Goal: Ask a question

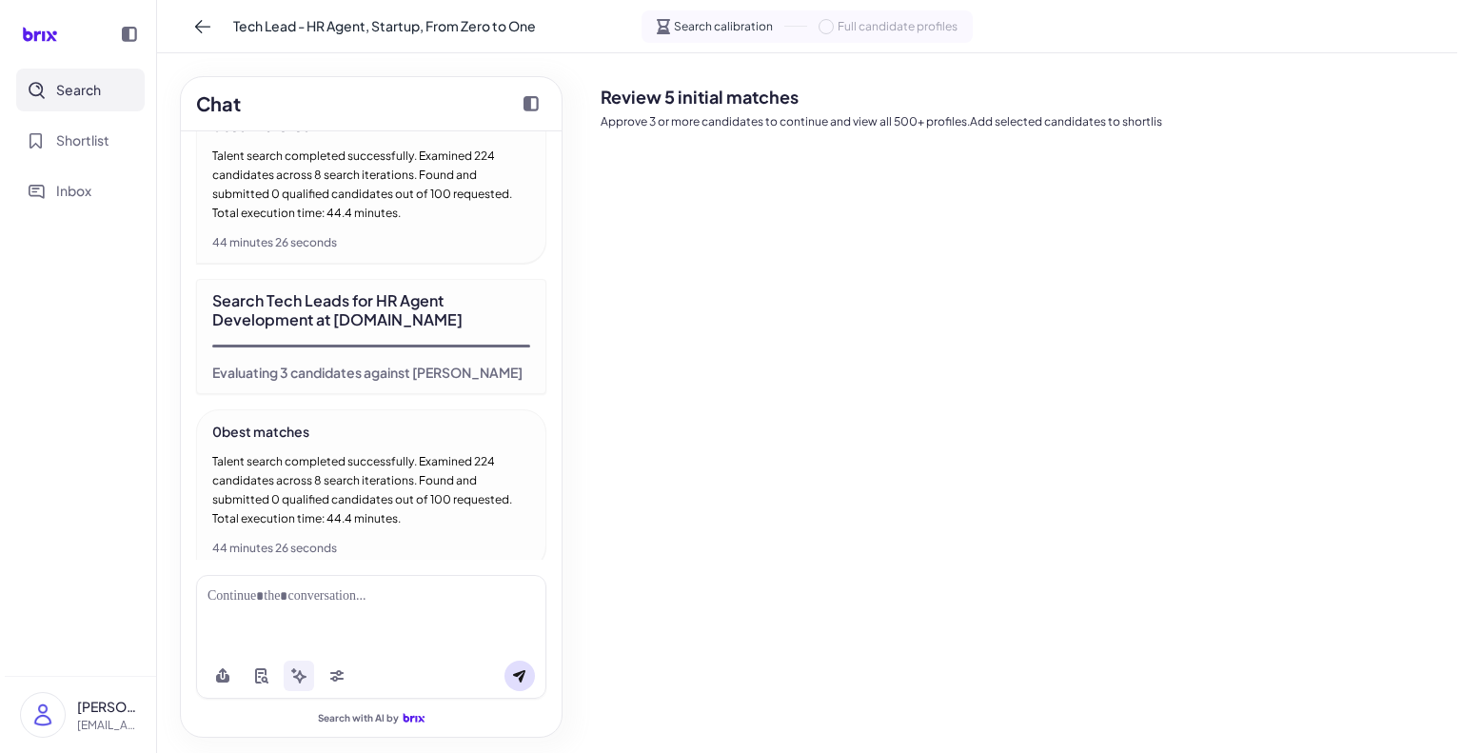
scroll to position [2651, 0]
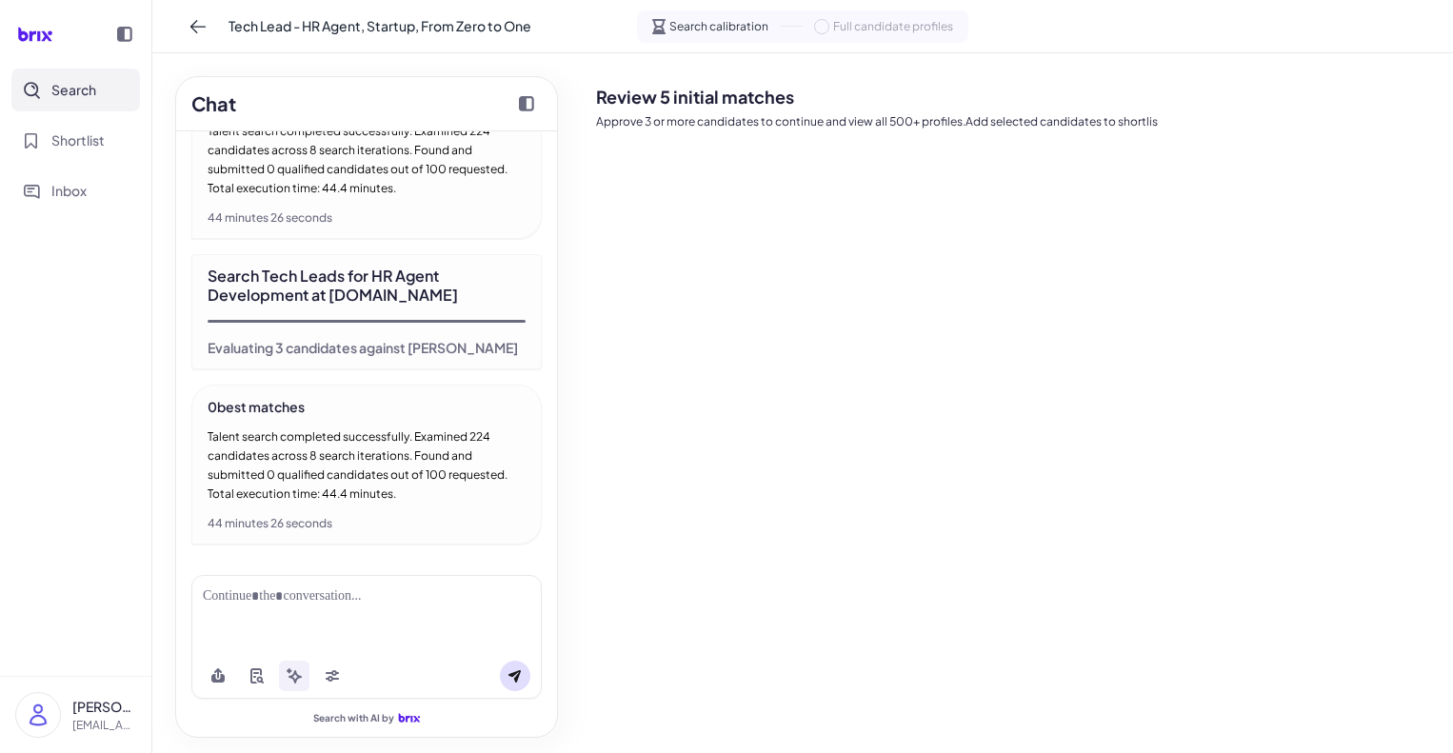
click at [27, 31] on icon at bounding box center [35, 34] width 55 height 38
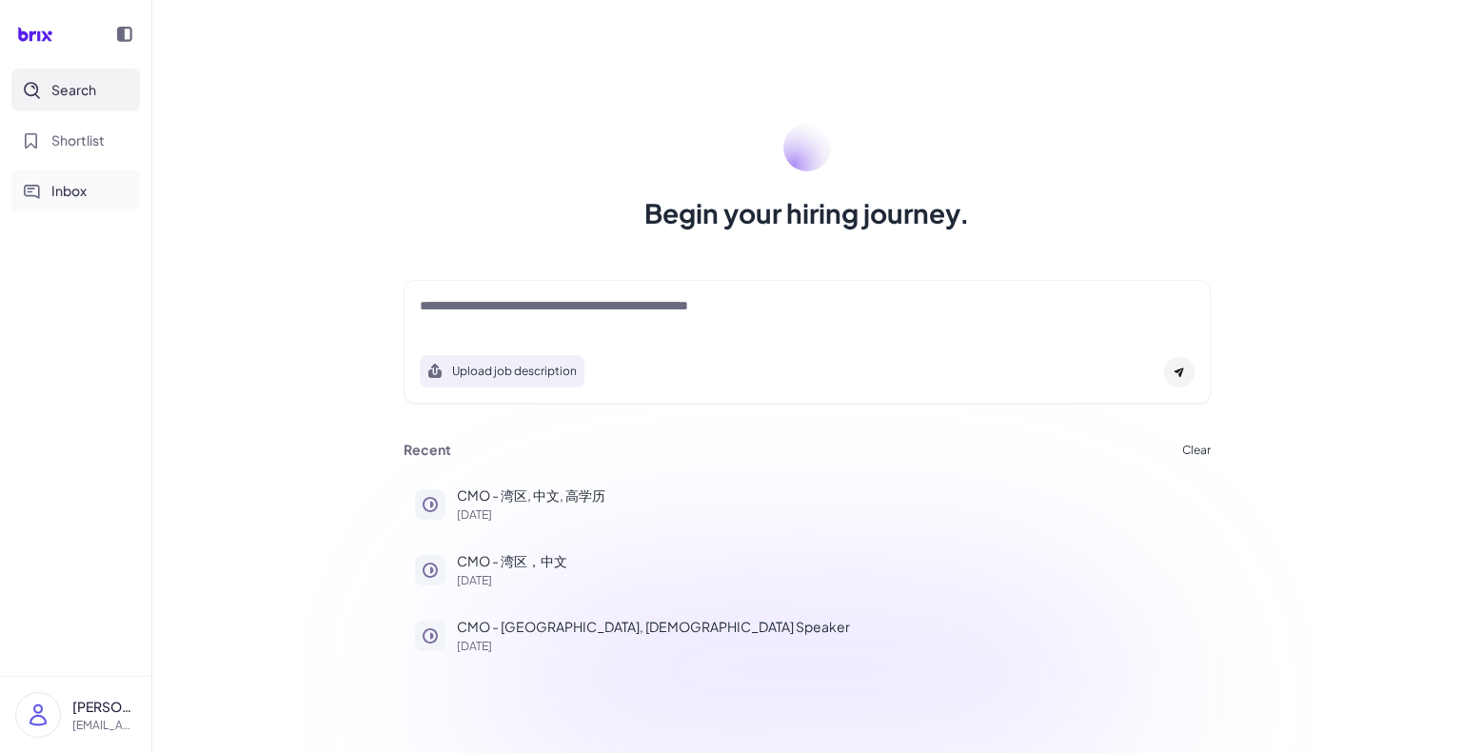
click at [88, 196] on button "Inbox" at bounding box center [75, 190] width 129 height 43
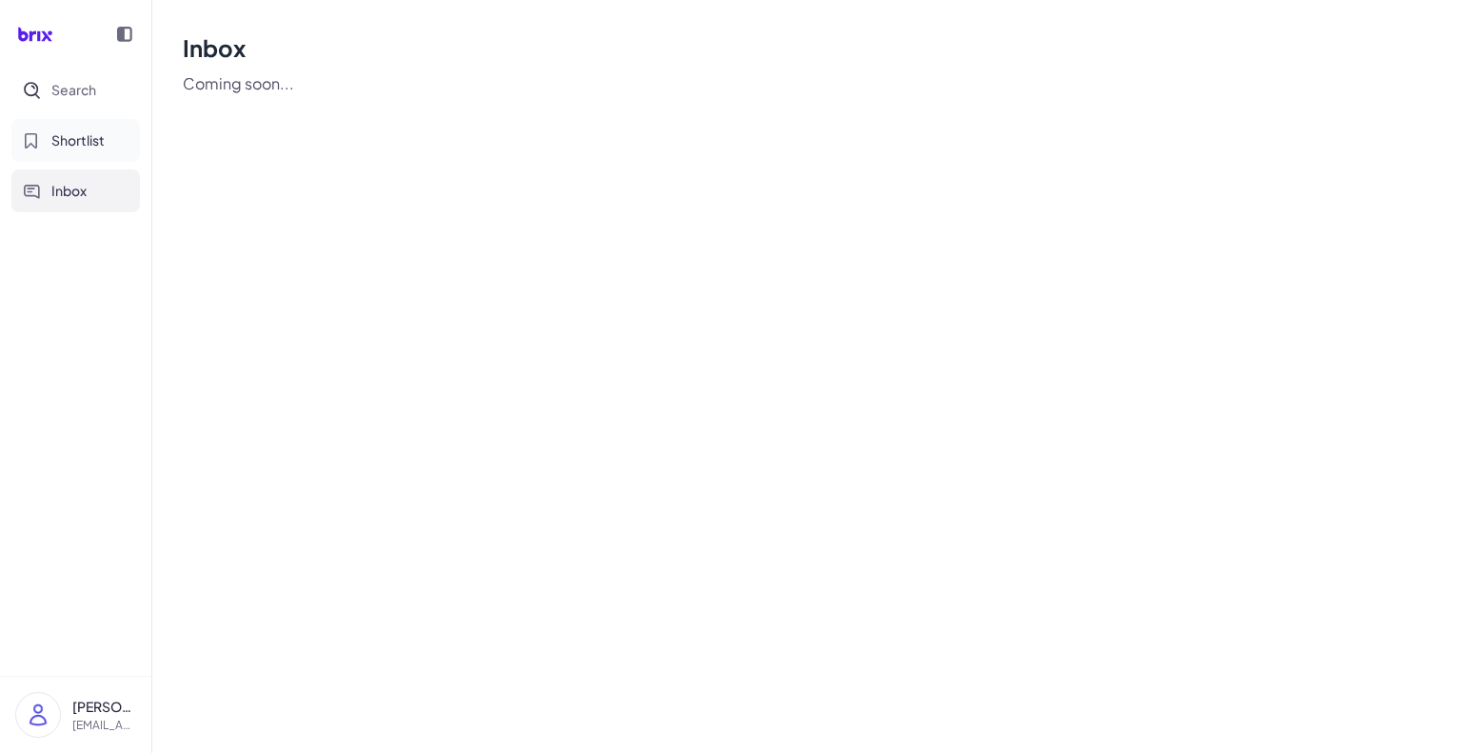
click at [69, 145] on span "Shortlist" at bounding box center [77, 140] width 53 height 20
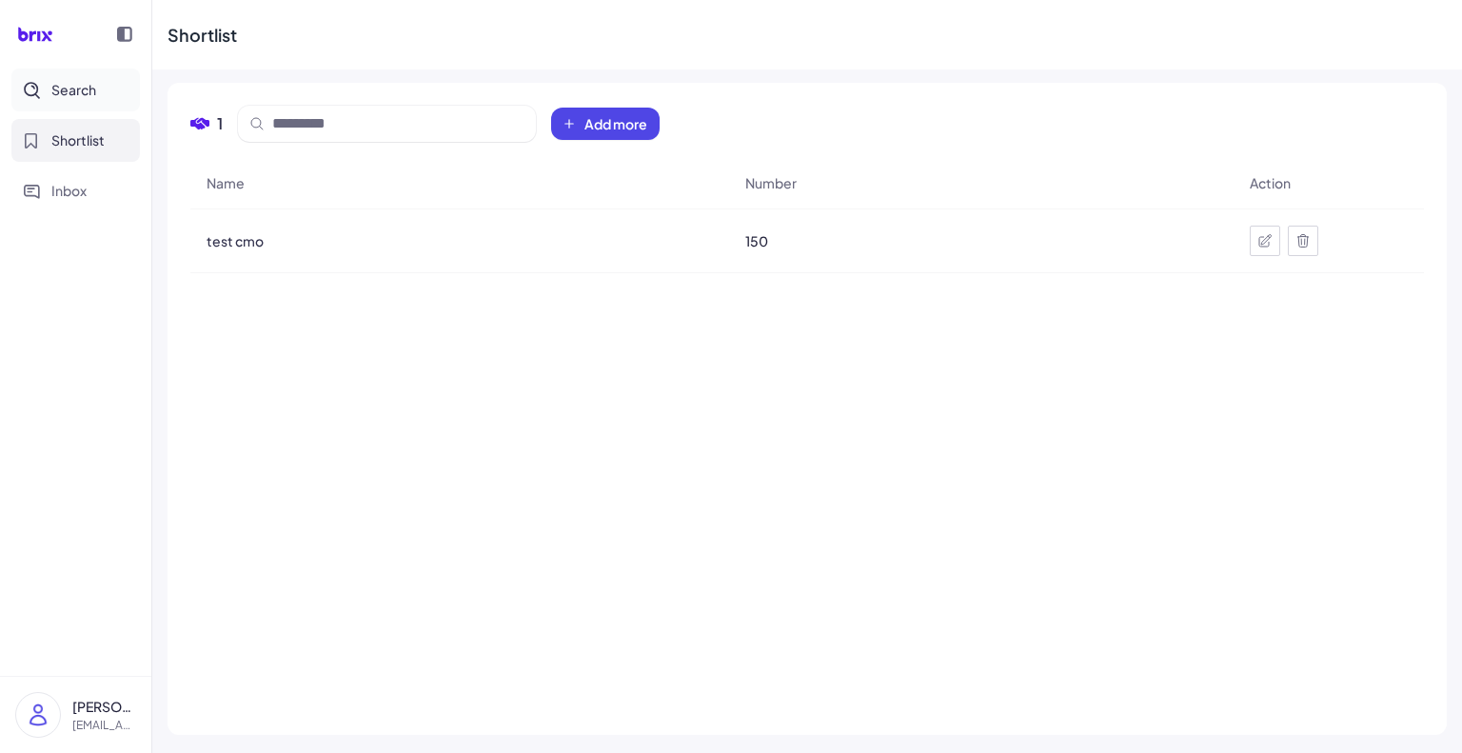
click at [83, 88] on span "Search" at bounding box center [73, 90] width 45 height 20
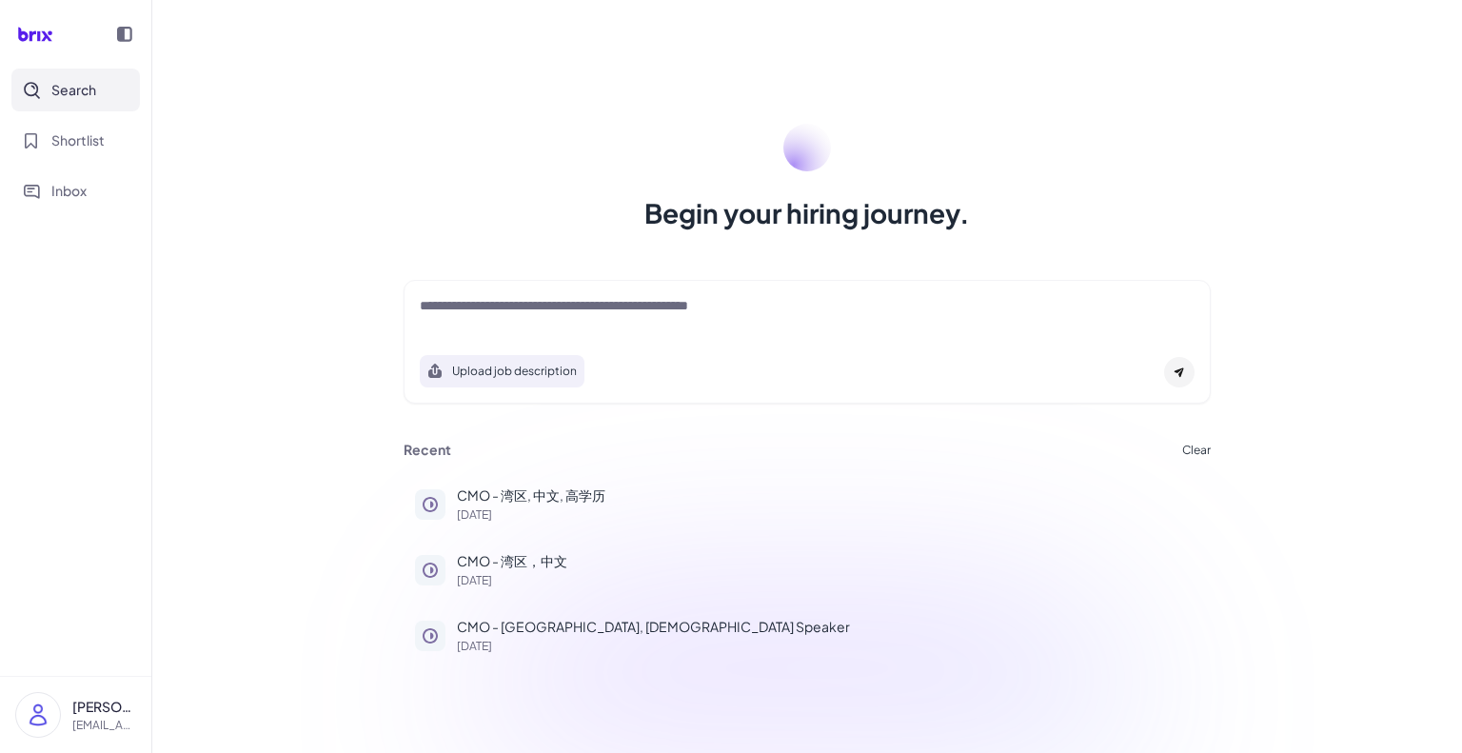
click at [525, 314] on textarea at bounding box center [807, 307] width 775 height 23
type textarea "*"
click at [525, 314] on textarea "********" at bounding box center [807, 307] width 775 height 23
type textarea "**********"
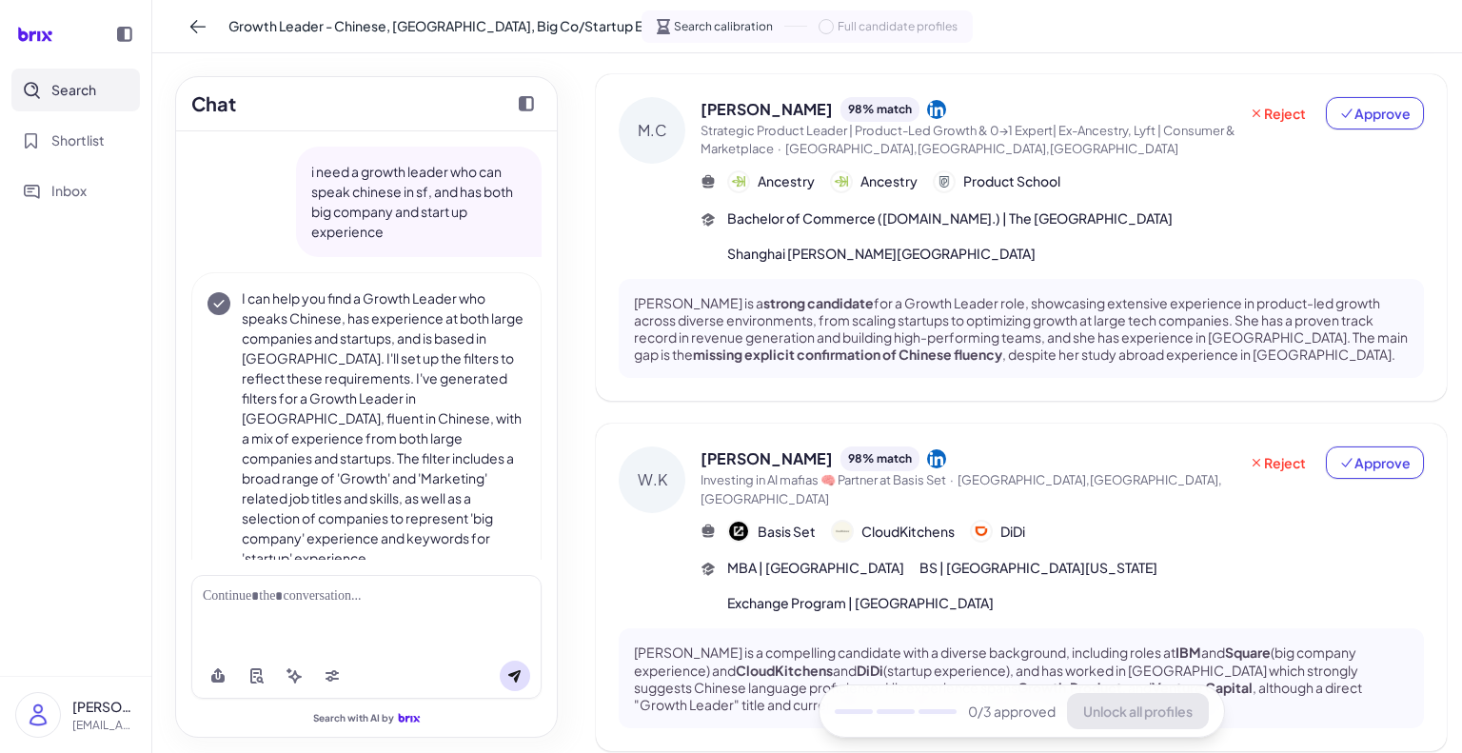
scroll to position [45, 0]
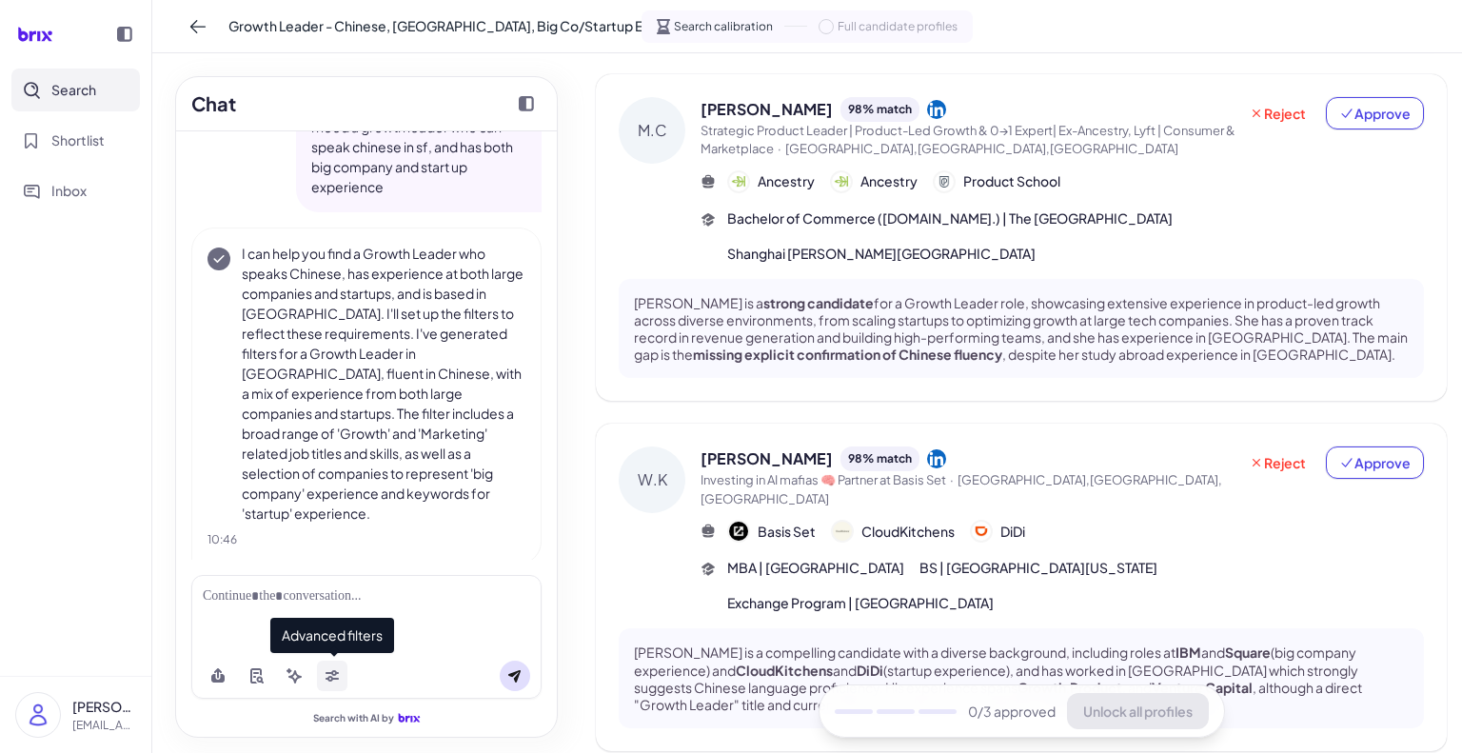
click at [325, 676] on icon at bounding box center [332, 675] width 15 height 15
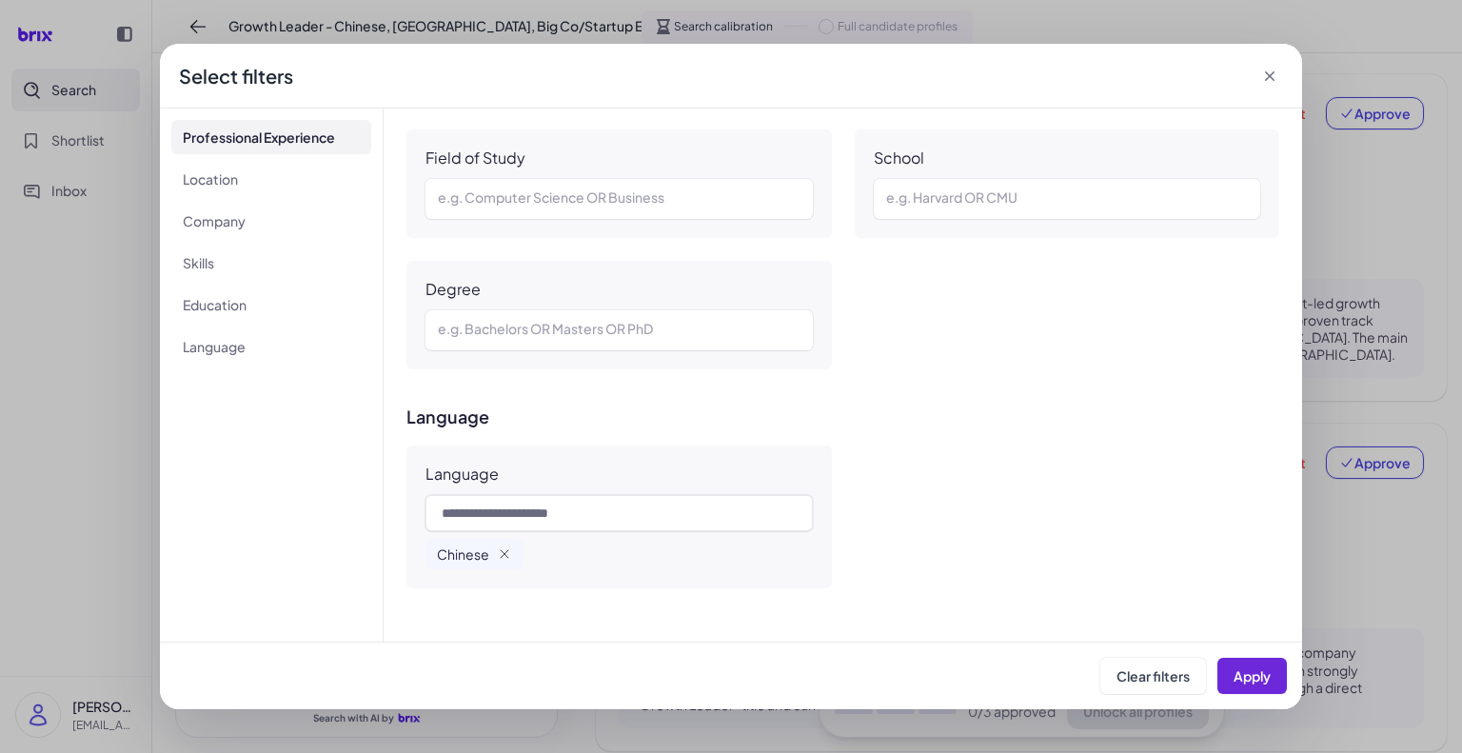
scroll to position [1824, 0]
click at [1283, 73] on div "Select filters" at bounding box center [731, 76] width 1142 height 65
click at [1274, 74] on icon at bounding box center [1270, 76] width 19 height 19
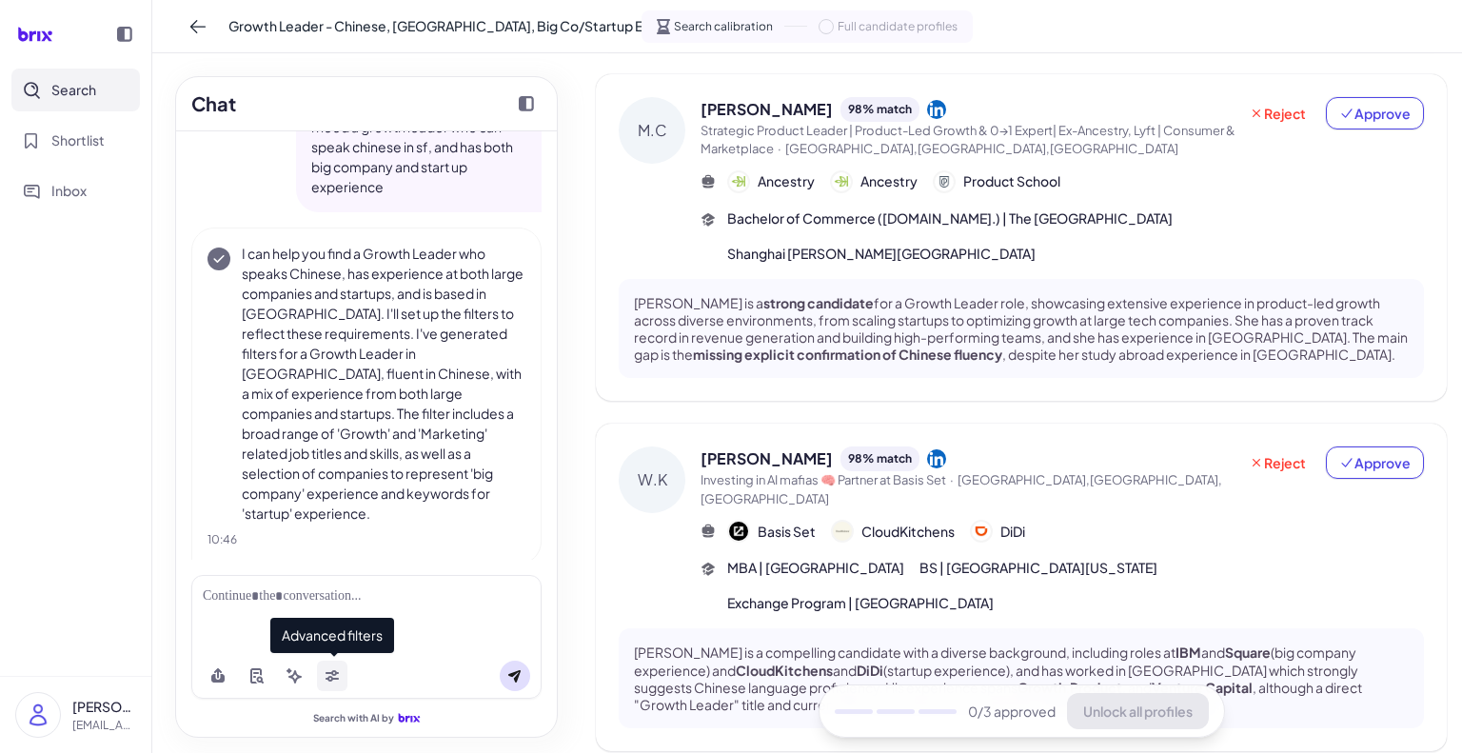
click at [326, 671] on icon at bounding box center [332, 675] width 15 height 15
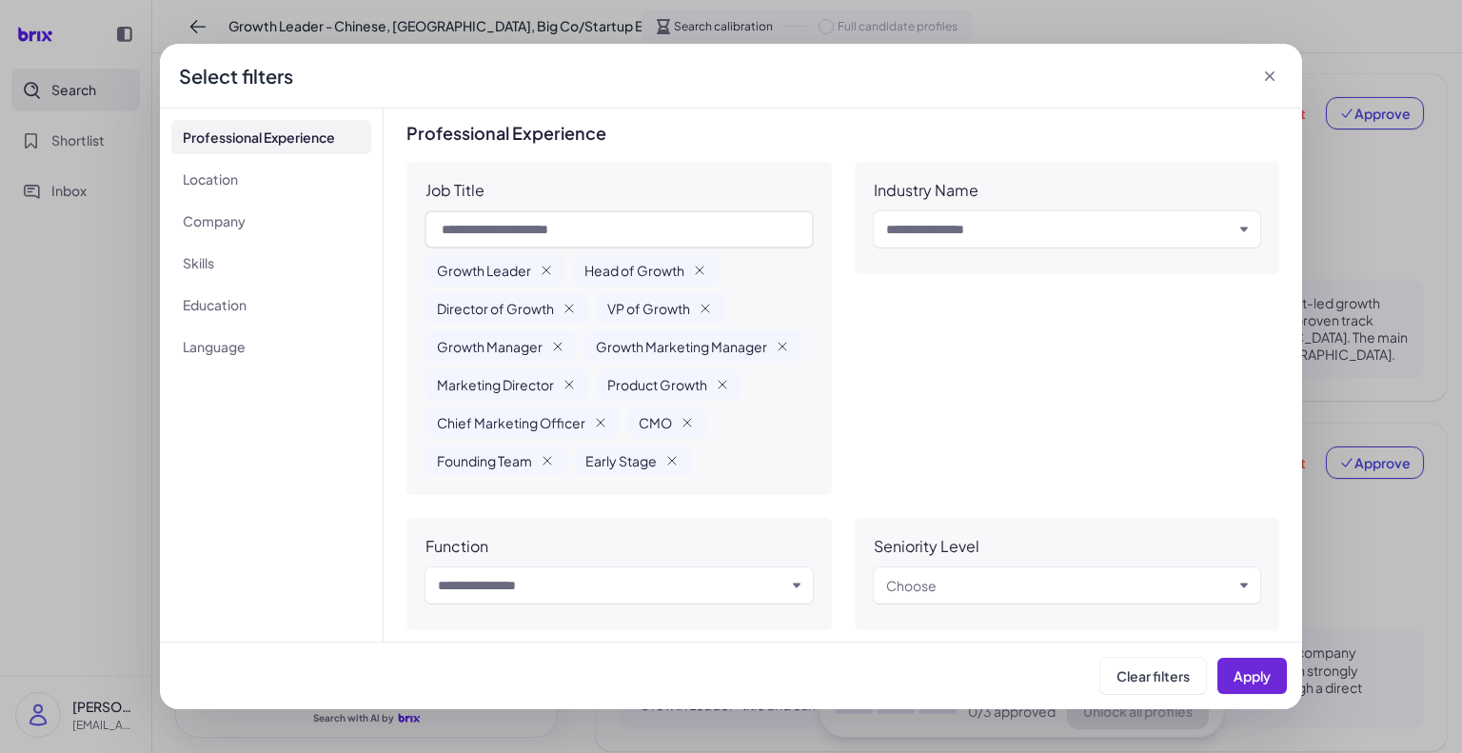
click at [1266, 72] on icon at bounding box center [1270, 76] width 10 height 10
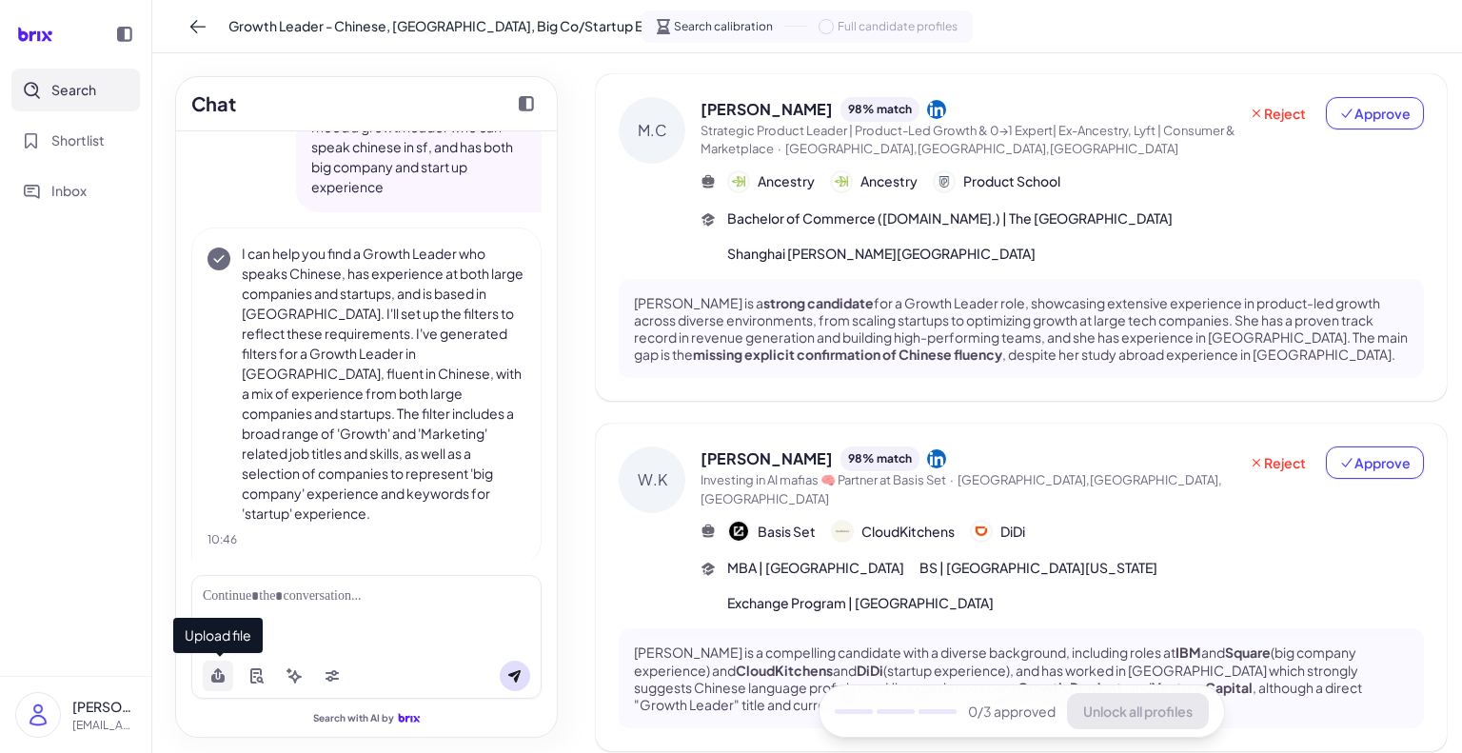
click at [222, 675] on icon at bounding box center [217, 678] width 13 height 9
click at [447, 599] on div at bounding box center [367, 596] width 328 height 20
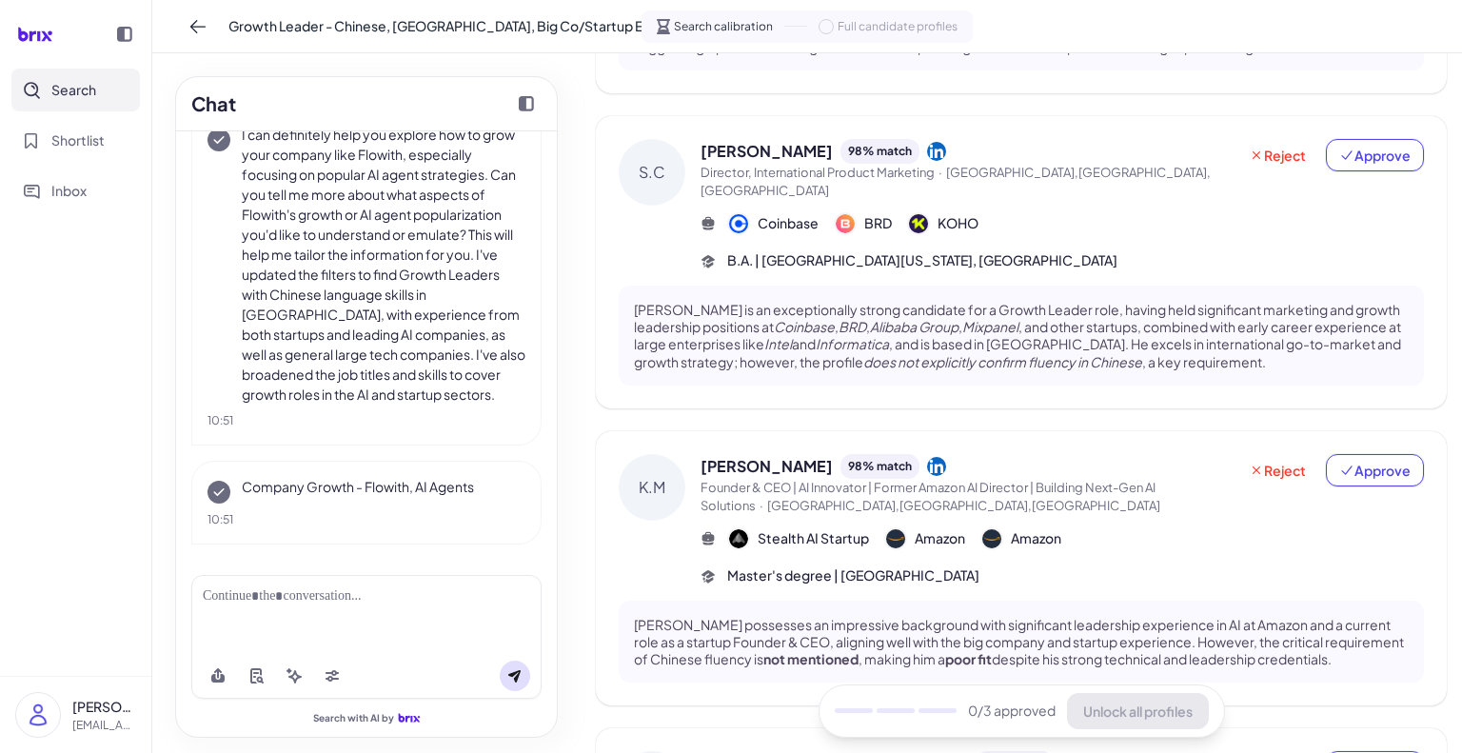
scroll to position [905, 0]
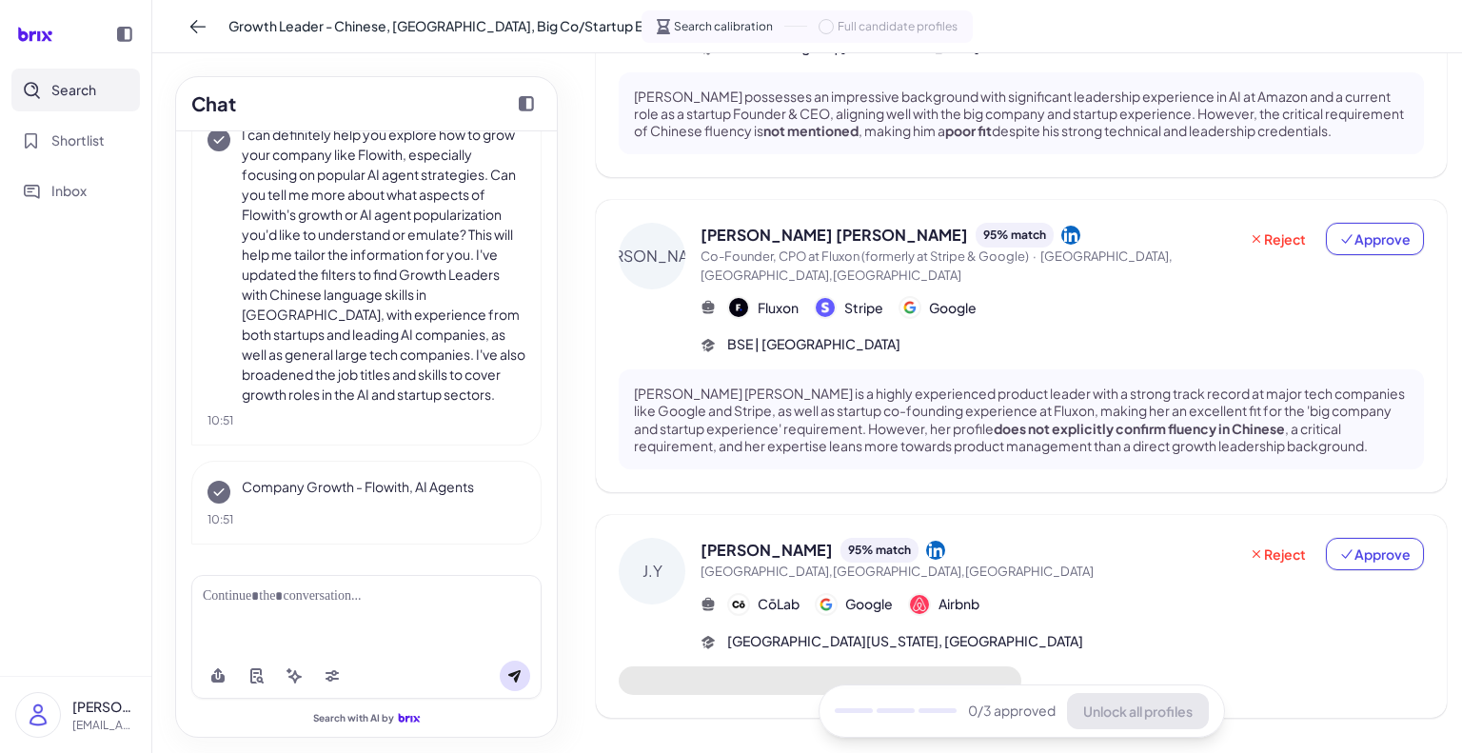
click at [278, 610] on div at bounding box center [366, 614] width 350 height 78
click at [303, 603] on div at bounding box center [367, 596] width 328 height 20
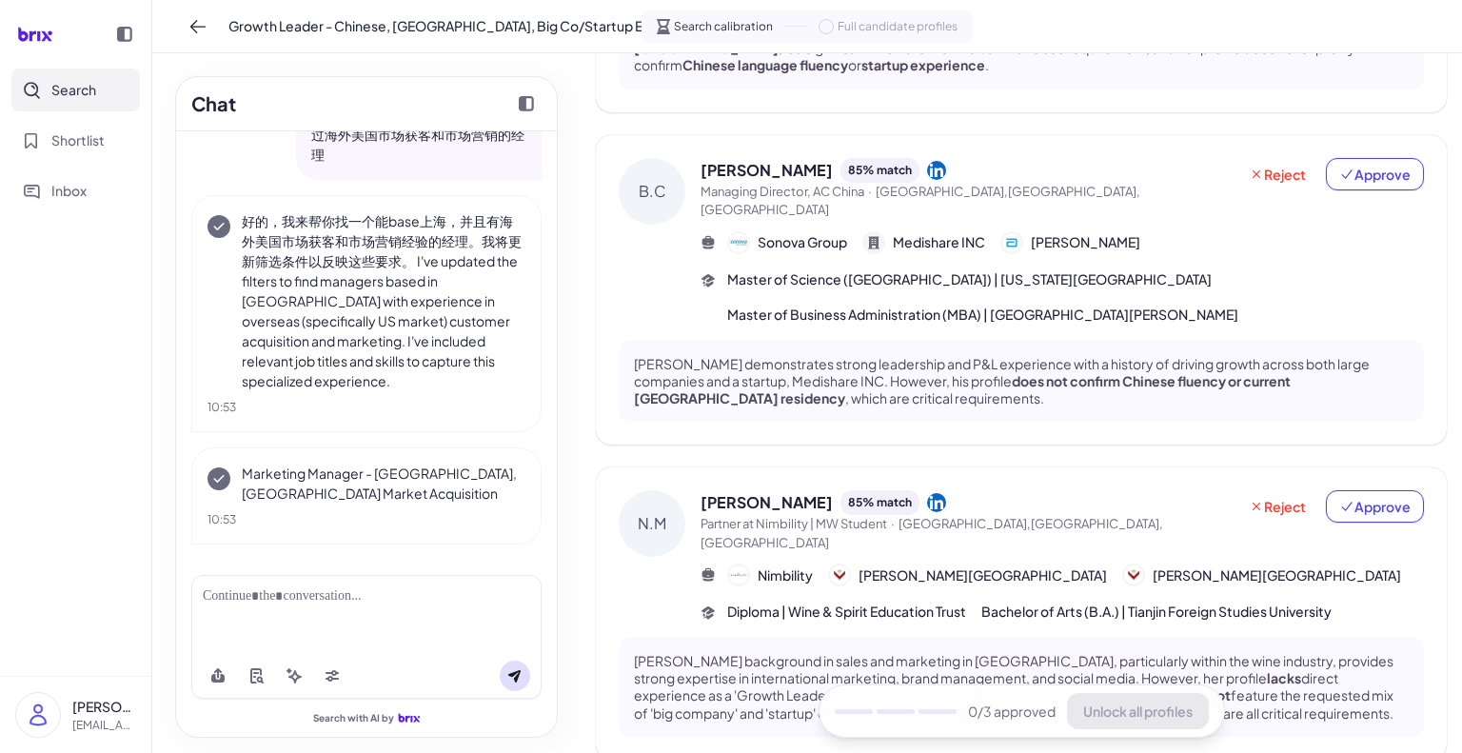
scroll to position [959, 0]
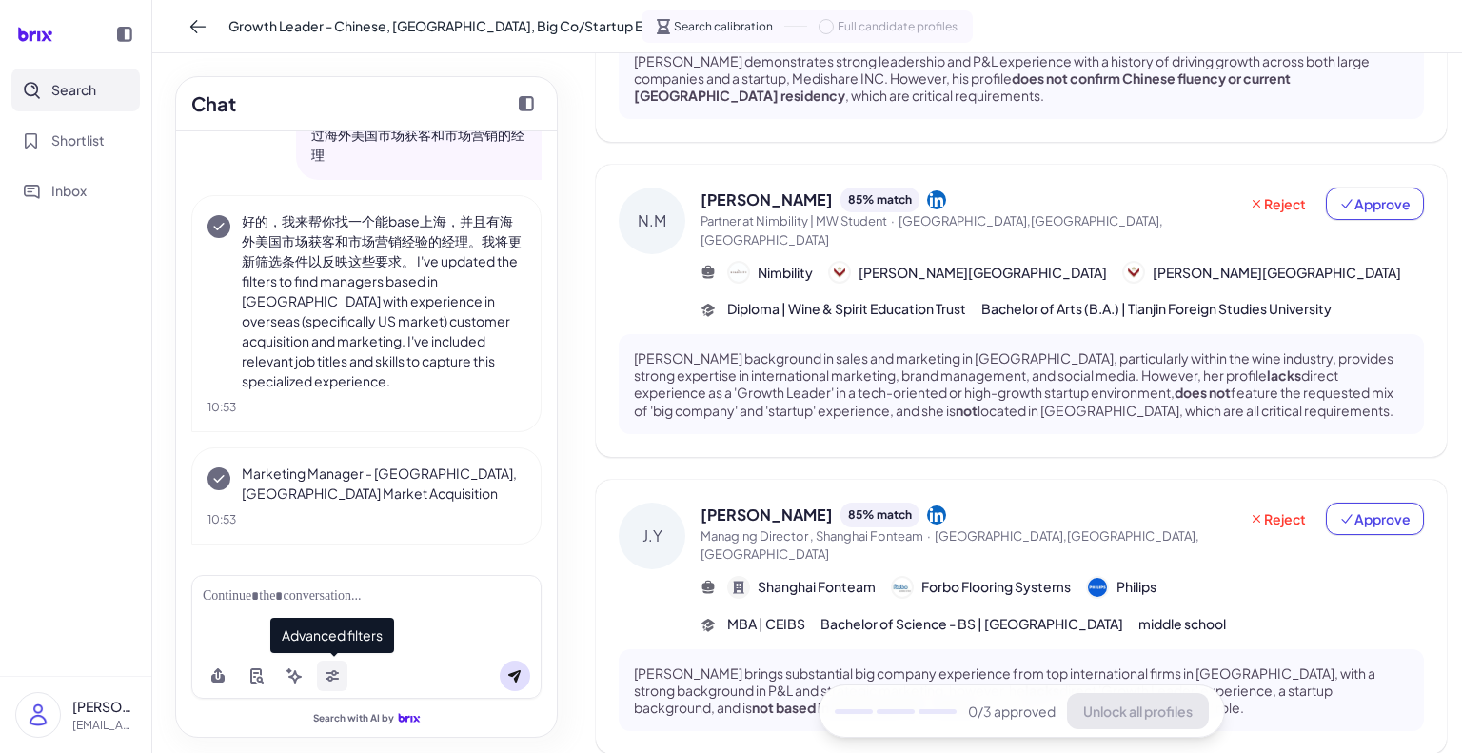
click at [327, 667] on button at bounding box center [332, 676] width 30 height 30
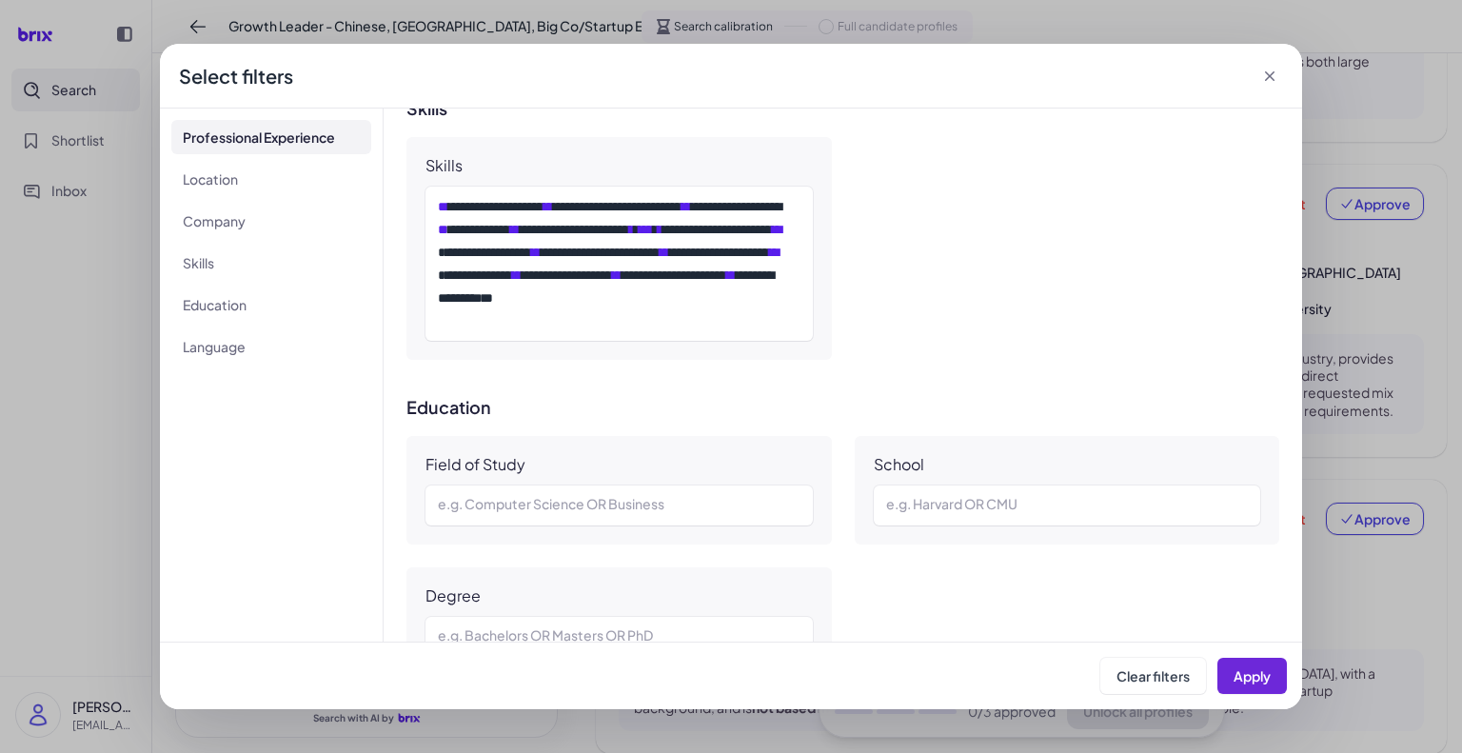
scroll to position [1695, 0]
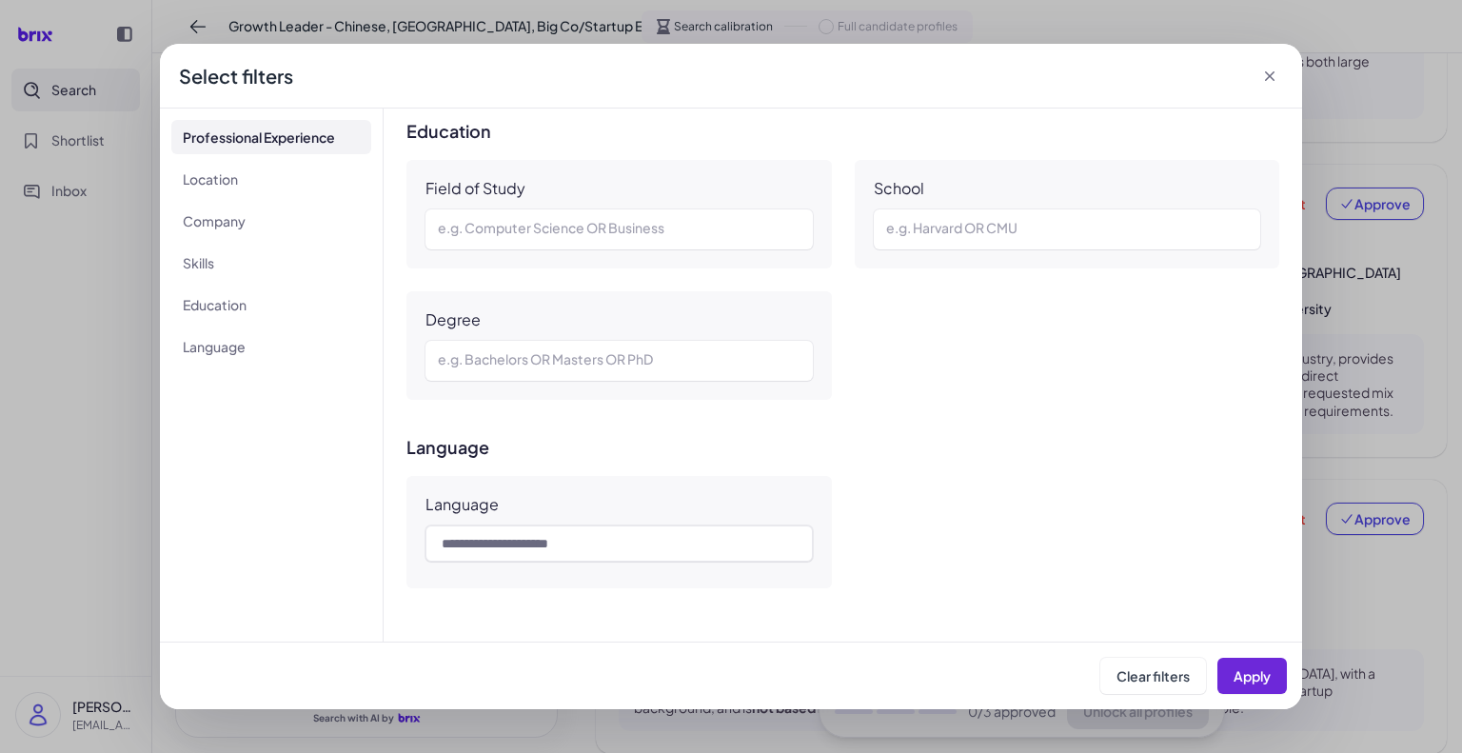
click at [1278, 90] on div "Select filters" at bounding box center [731, 76] width 1142 height 65
click at [1267, 81] on icon at bounding box center [1270, 76] width 19 height 19
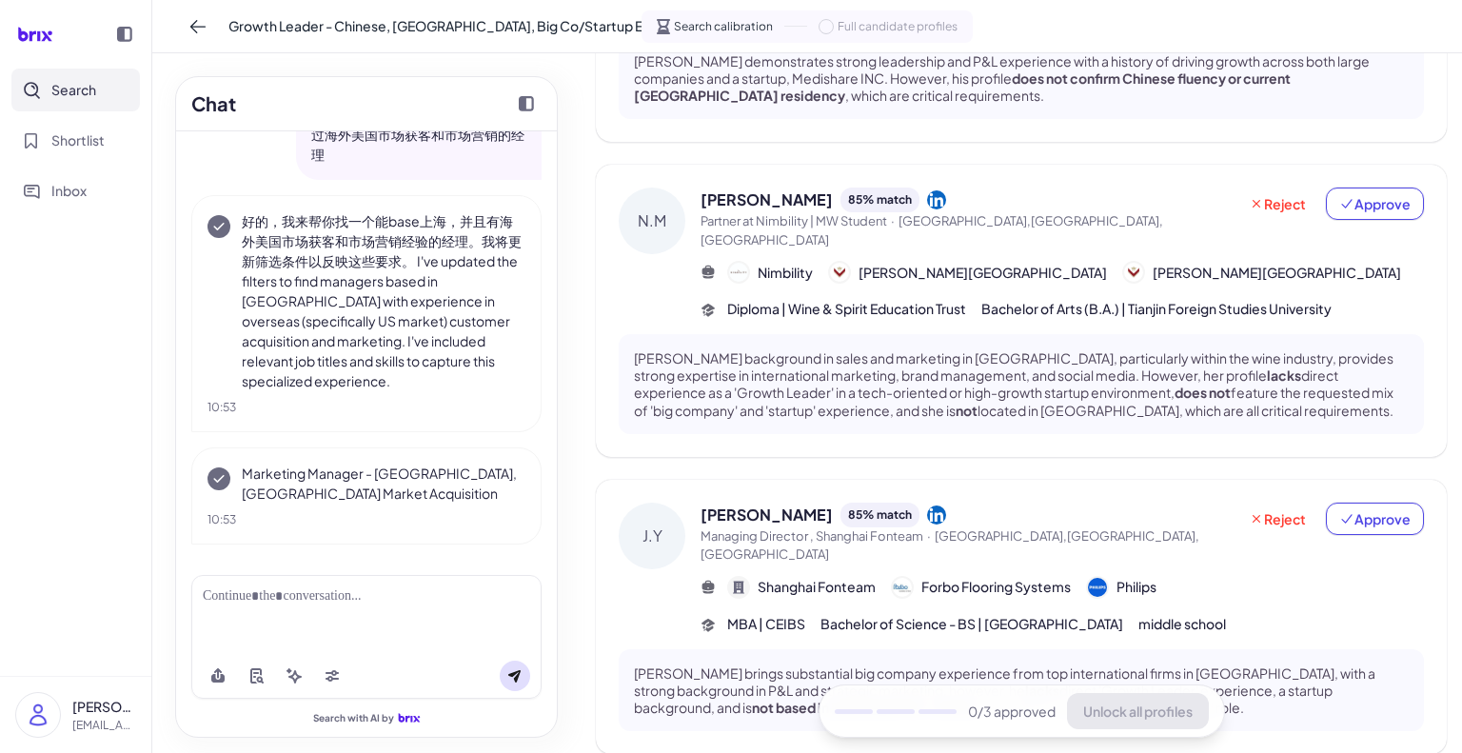
click at [342, 618] on div at bounding box center [366, 614] width 350 height 78
click at [367, 592] on div at bounding box center [367, 596] width 328 height 20
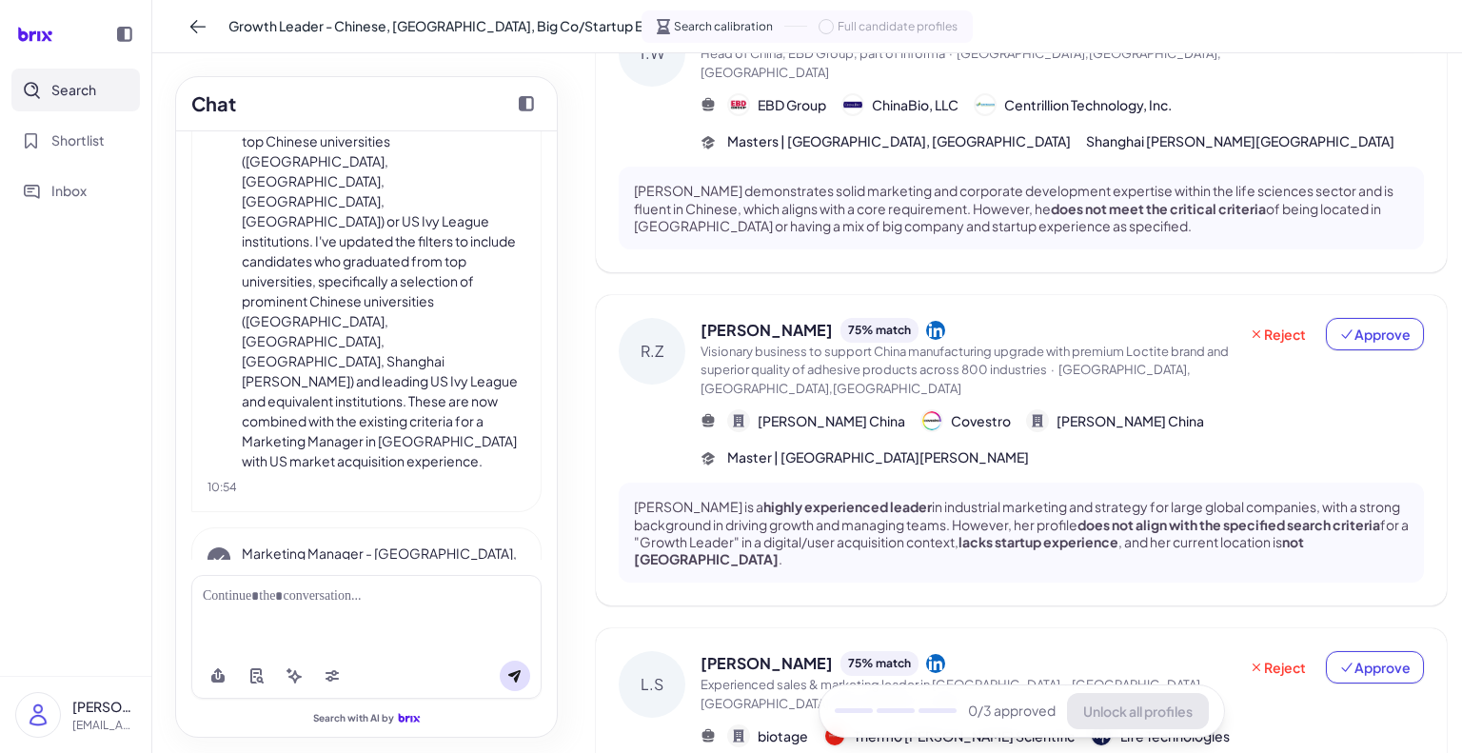
scroll to position [961, 0]
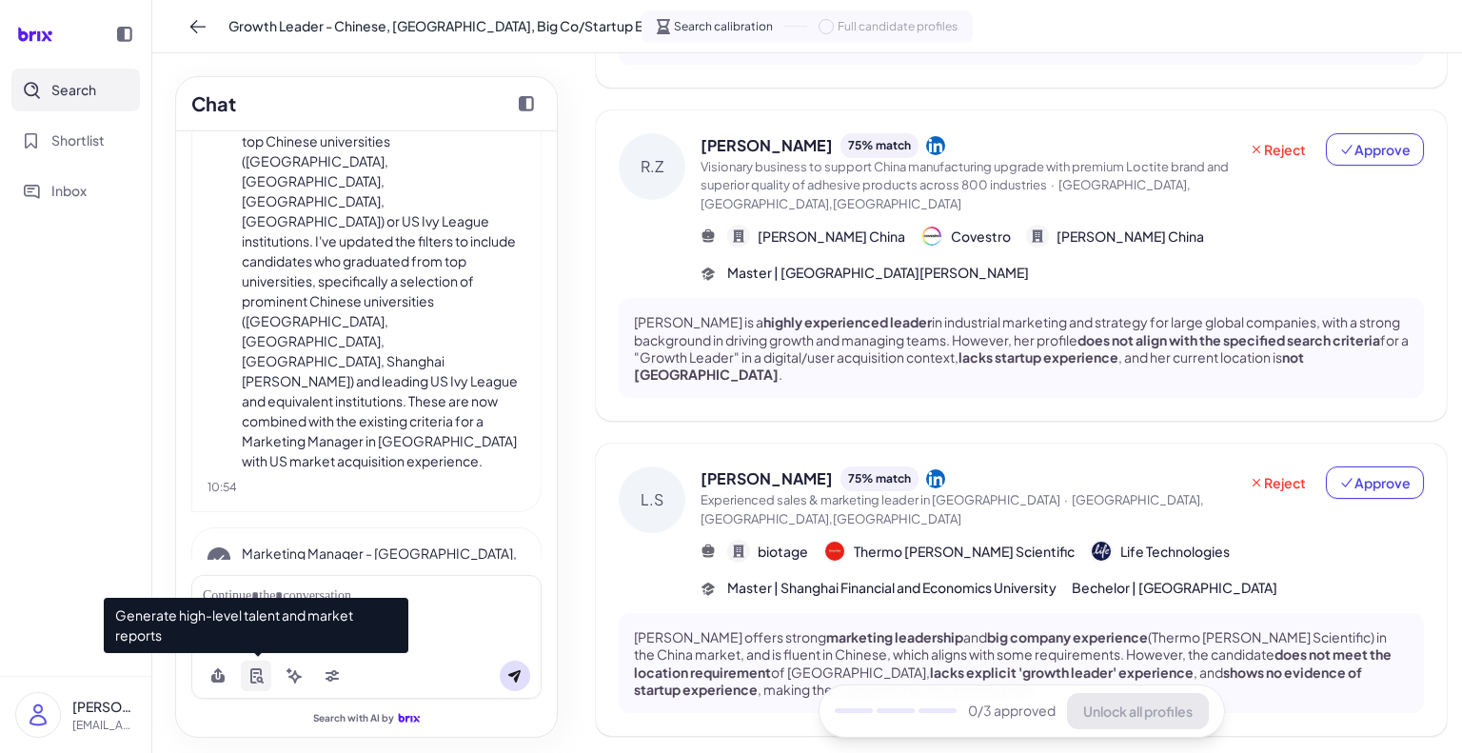
click at [257, 673] on icon at bounding box center [256, 673] width 6 height 2
click at [261, 673] on icon at bounding box center [255, 675] width 11 height 15
click at [263, 630] on span "Generate high-level talent and market reports" at bounding box center [256, 625] width 305 height 55
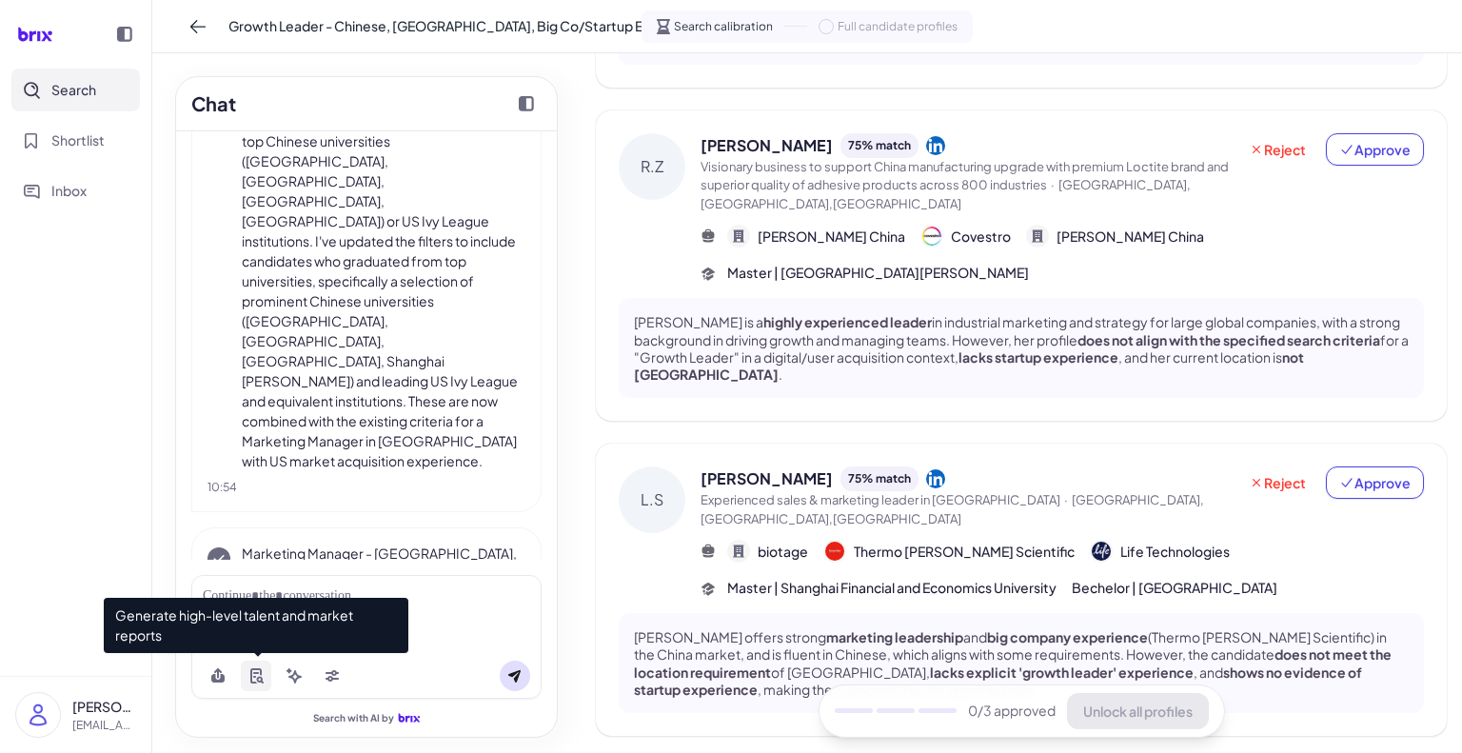
click at [262, 678] on icon at bounding box center [255, 675] width 15 height 15
click at [255, 678] on icon at bounding box center [255, 675] width 15 height 15
click at [207, 641] on span "Generate high-level talent and market reports" at bounding box center [256, 625] width 305 height 55
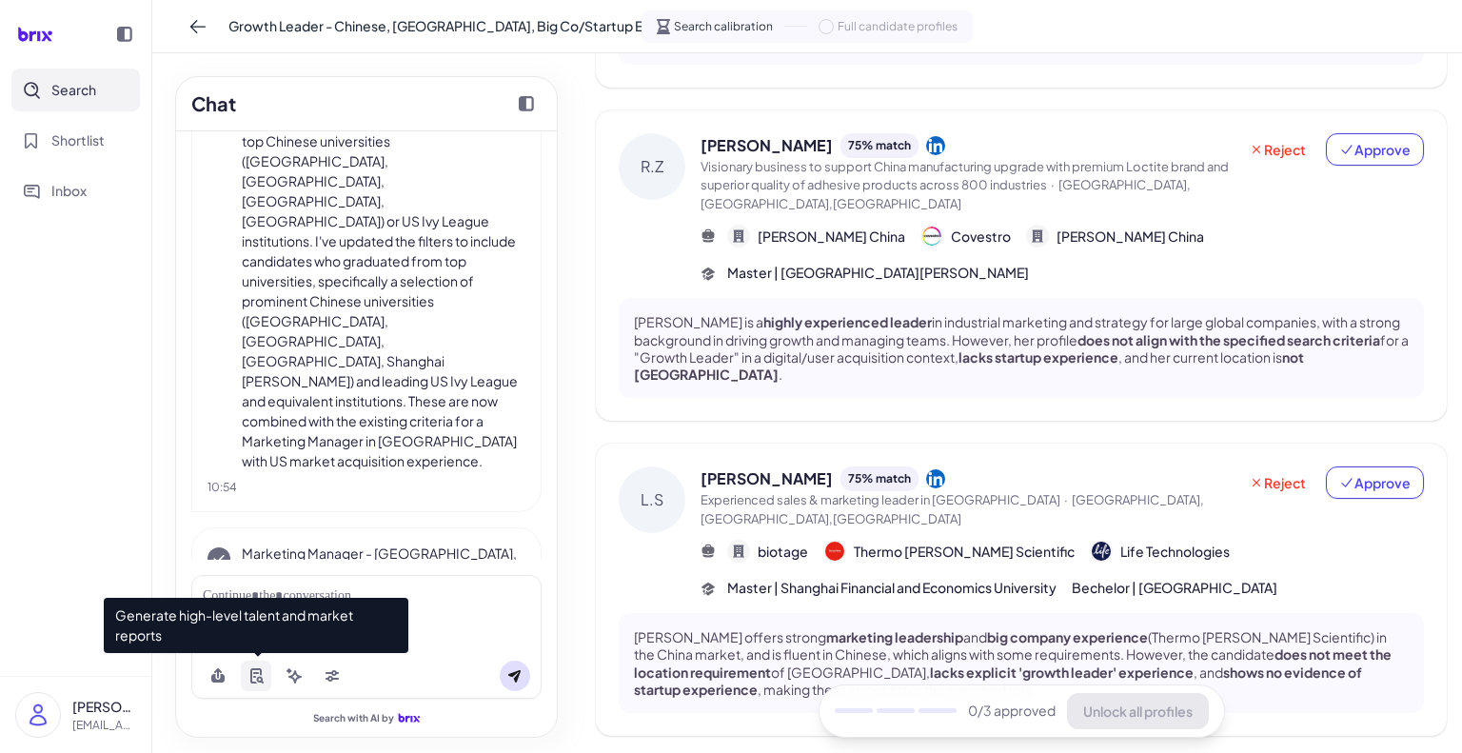
click at [251, 666] on button at bounding box center [256, 676] width 30 height 30
click at [271, 628] on span "Generate high-level talent and market reports" at bounding box center [256, 625] width 305 height 55
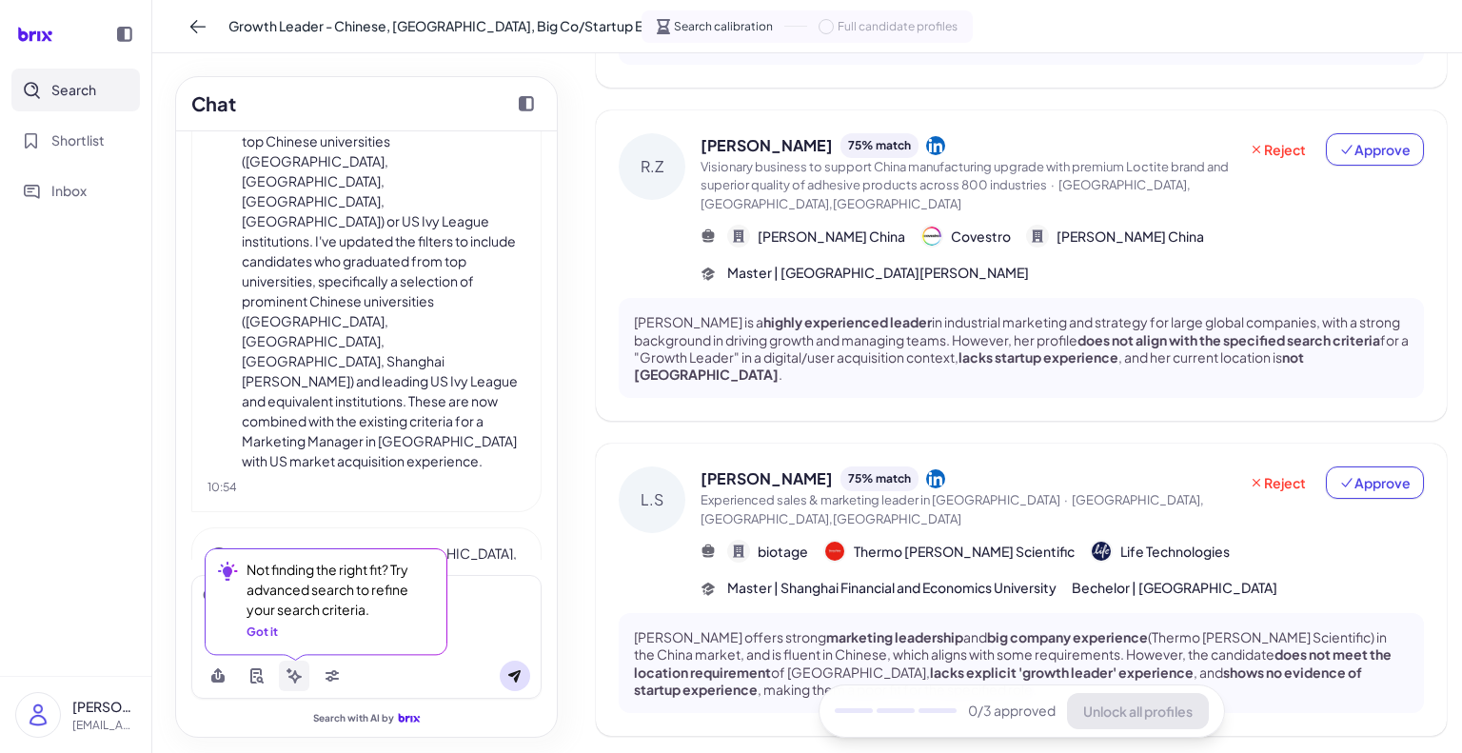
click at [302, 681] on button at bounding box center [294, 676] width 30 height 30
click at [263, 635] on div "Got it" at bounding box center [262, 632] width 31 height 17
click at [297, 677] on icon at bounding box center [294, 676] width 13 height 13
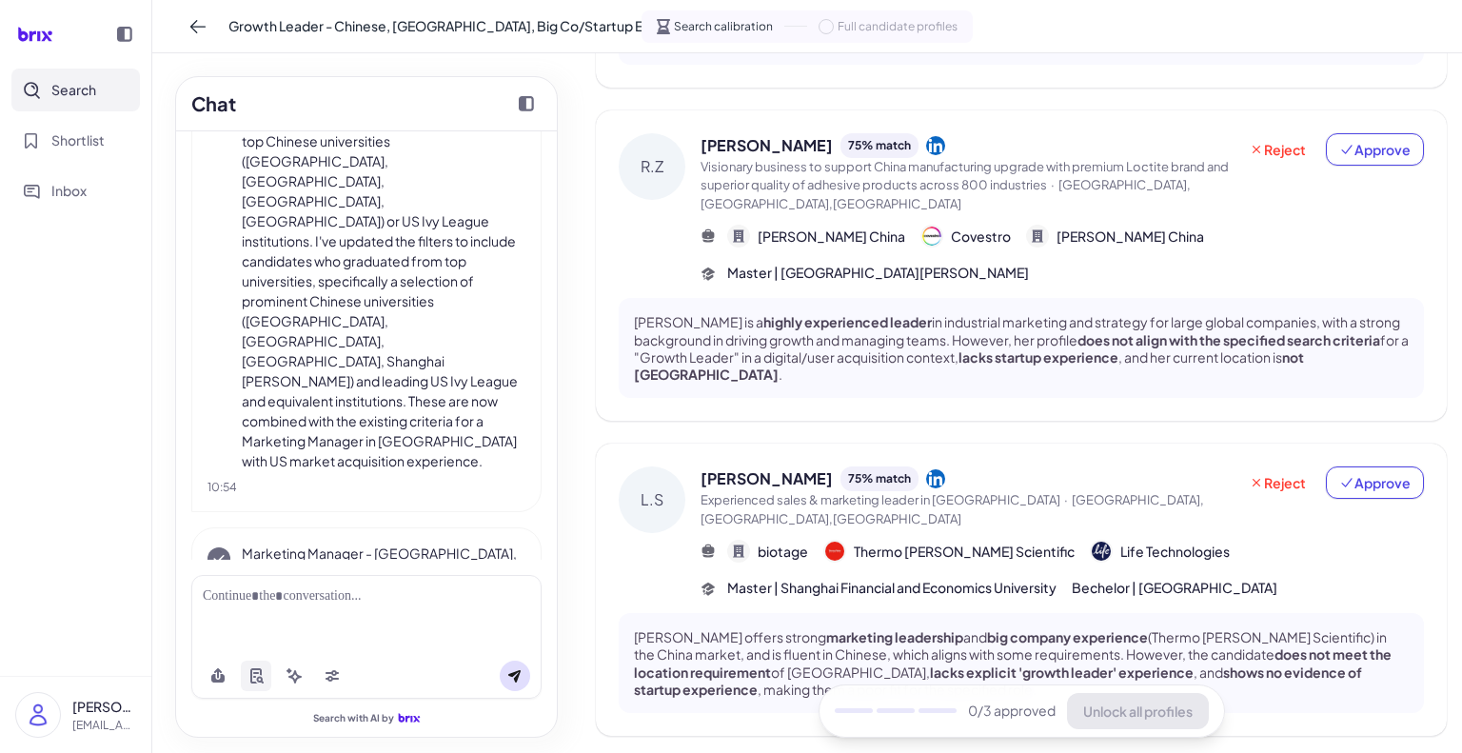
click at [268, 671] on button at bounding box center [256, 676] width 30 height 30
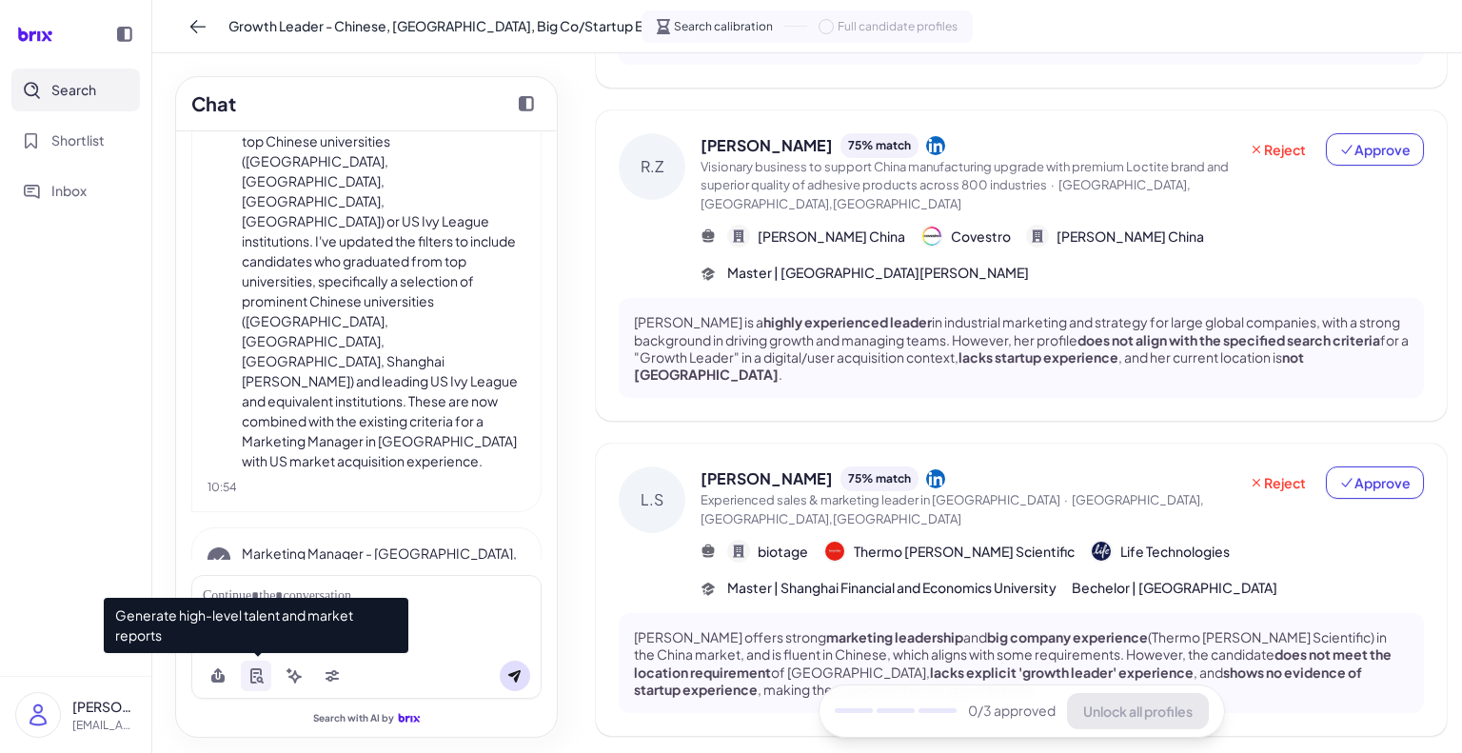
click at [434, 616] on div at bounding box center [366, 614] width 350 height 78
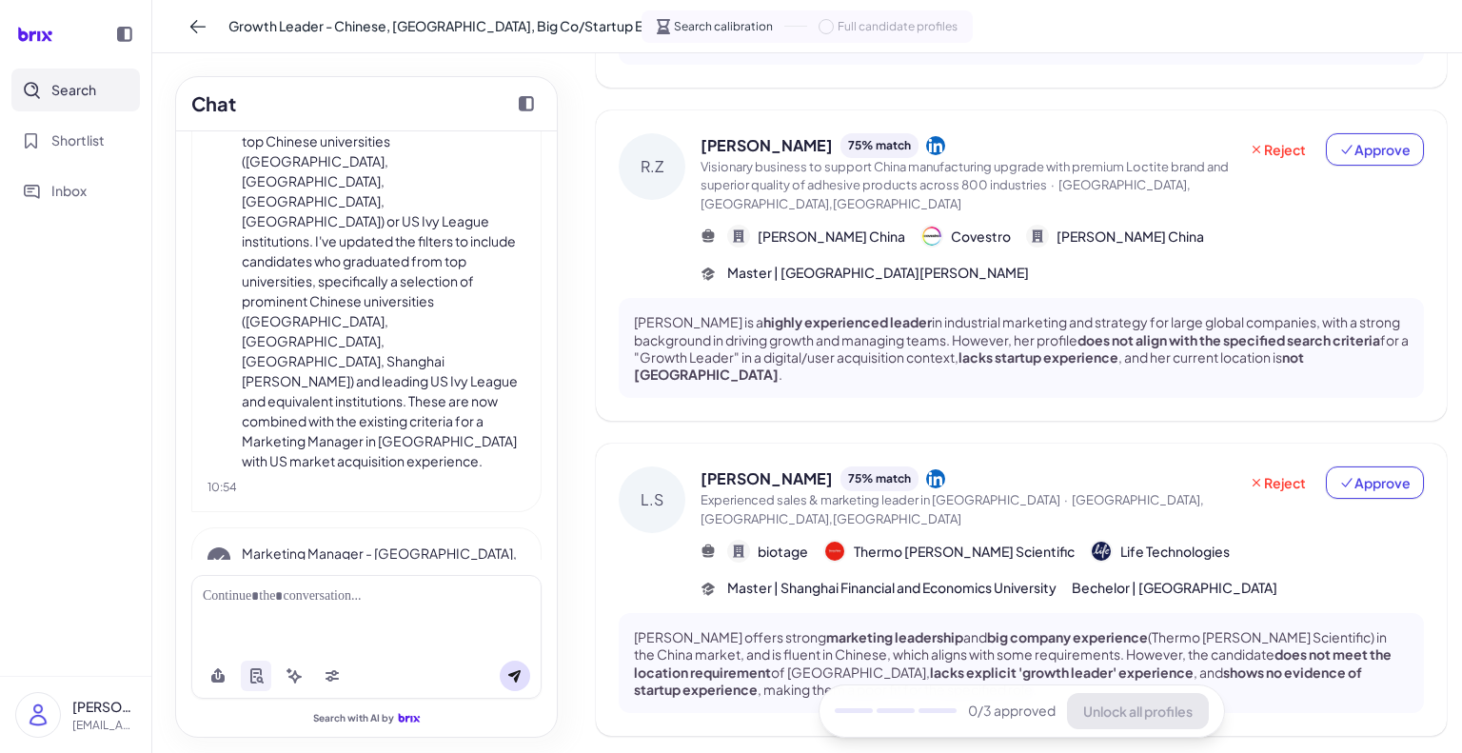
click at [349, 592] on div at bounding box center [367, 596] width 328 height 20
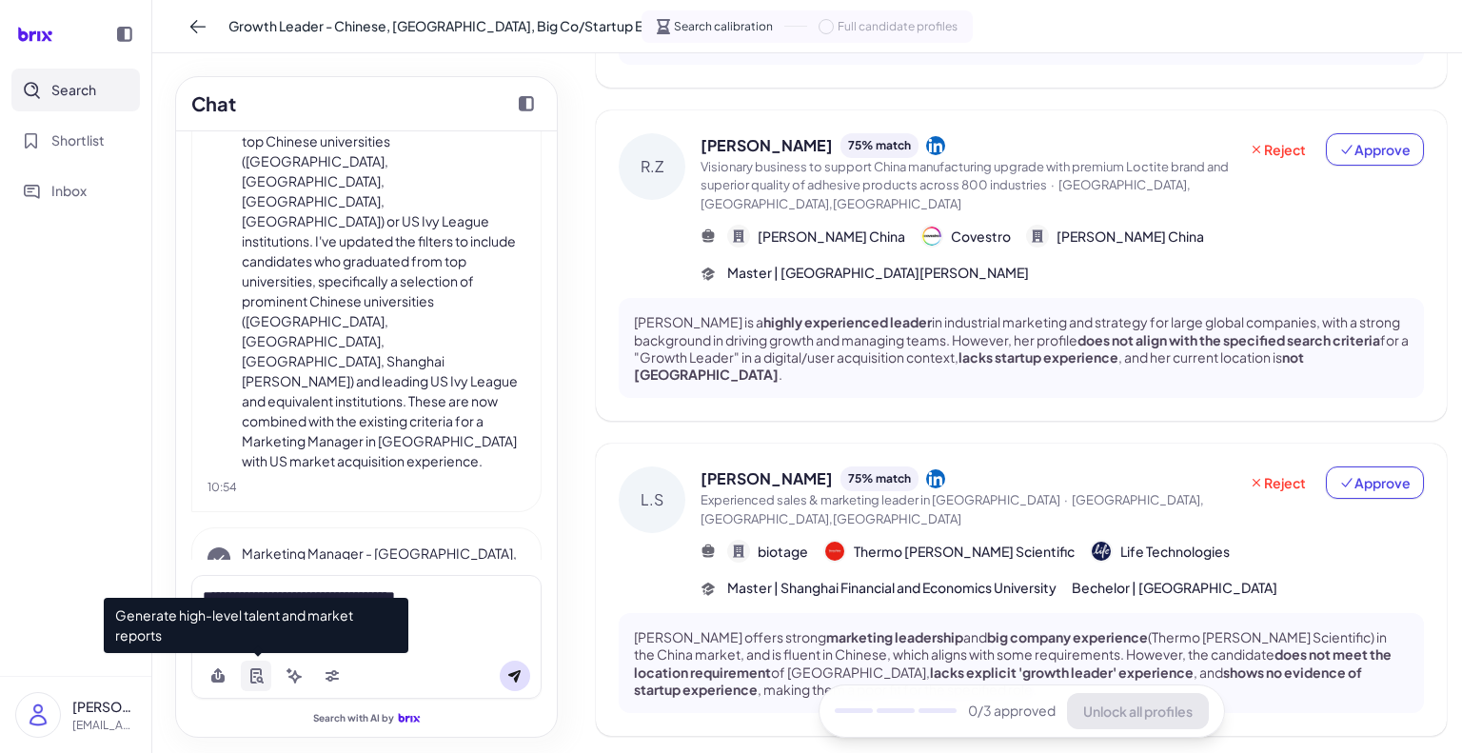
click at [263, 675] on icon at bounding box center [255, 675] width 15 height 15
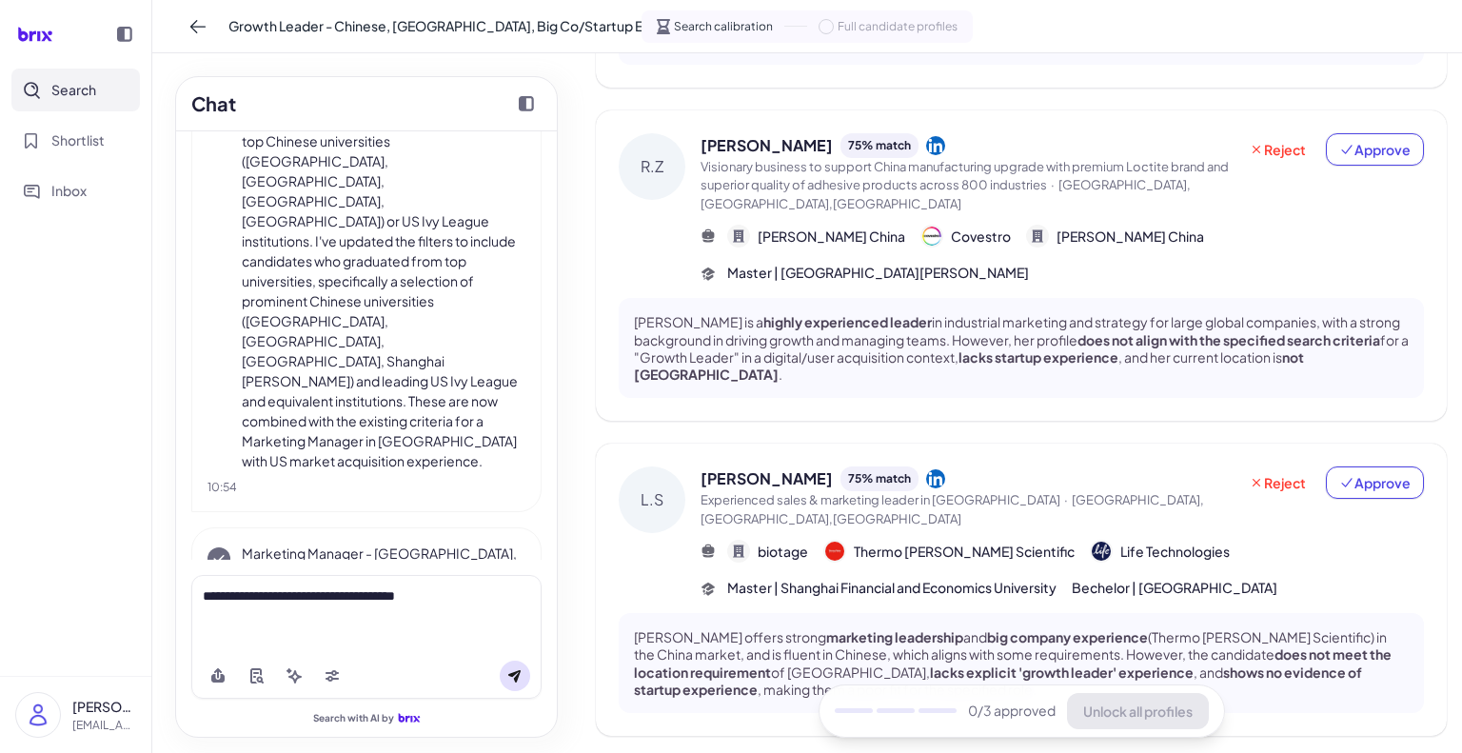
click at [506, 671] on button at bounding box center [515, 676] width 30 height 30
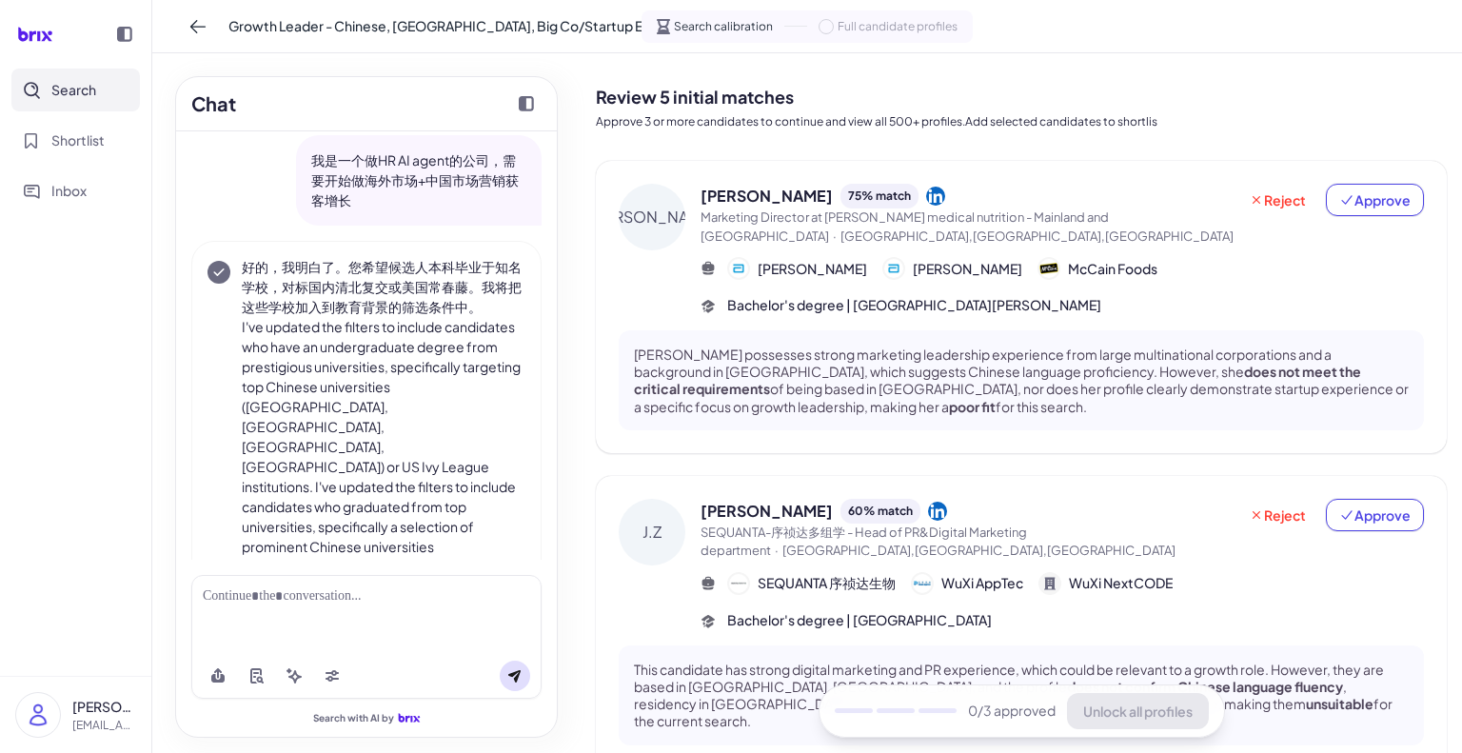
scroll to position [2532, 0]
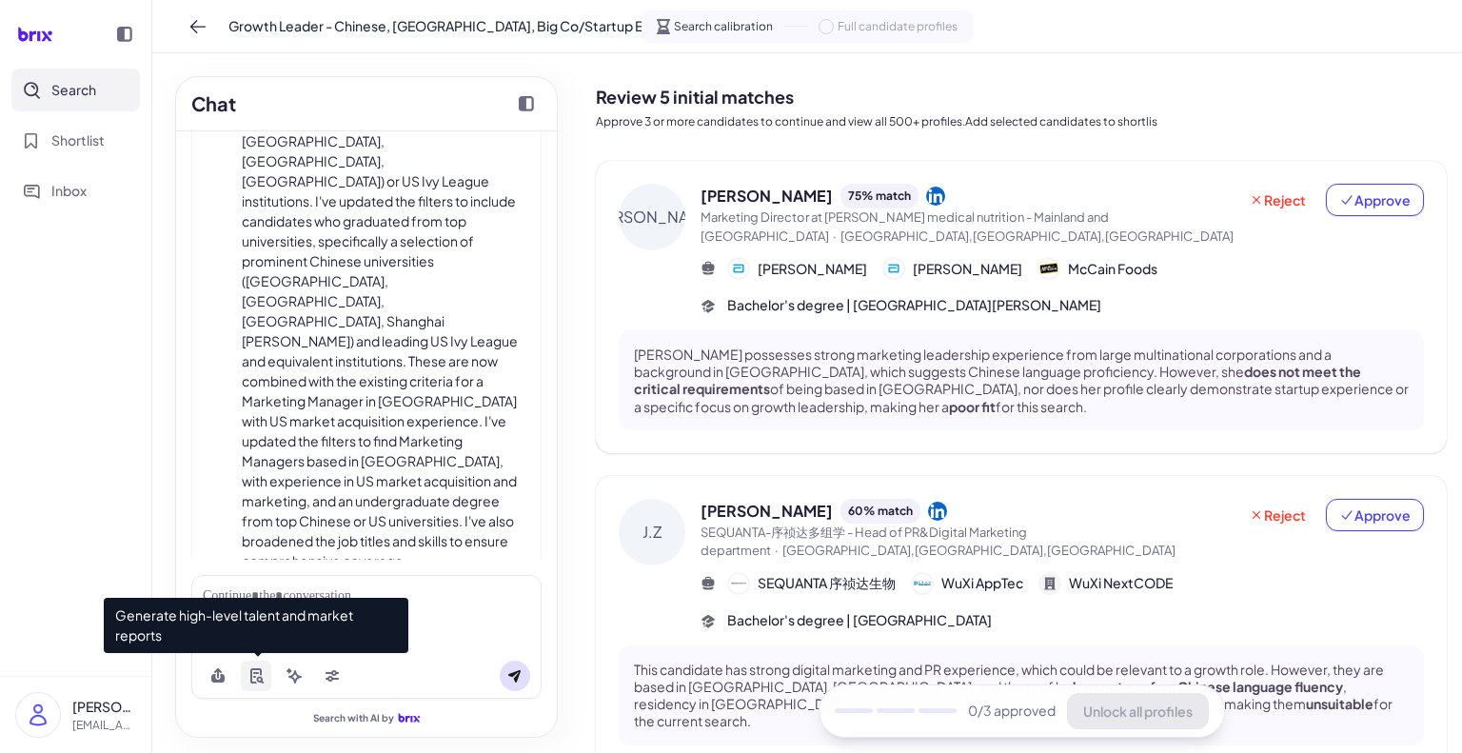
click at [250, 676] on icon at bounding box center [255, 675] width 11 height 15
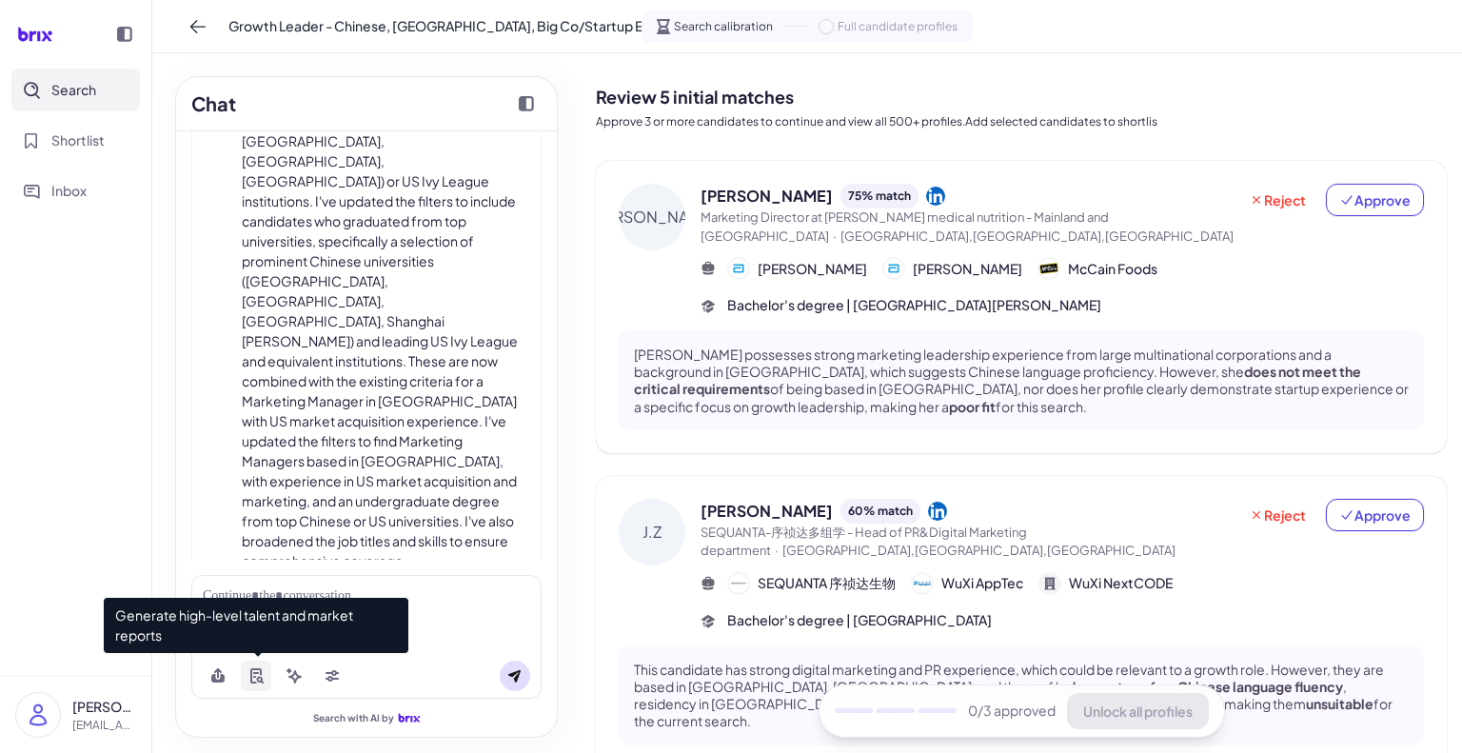
click at [250, 676] on icon at bounding box center [255, 675] width 11 height 15
click at [255, 673] on icon at bounding box center [256, 673] width 6 height 2
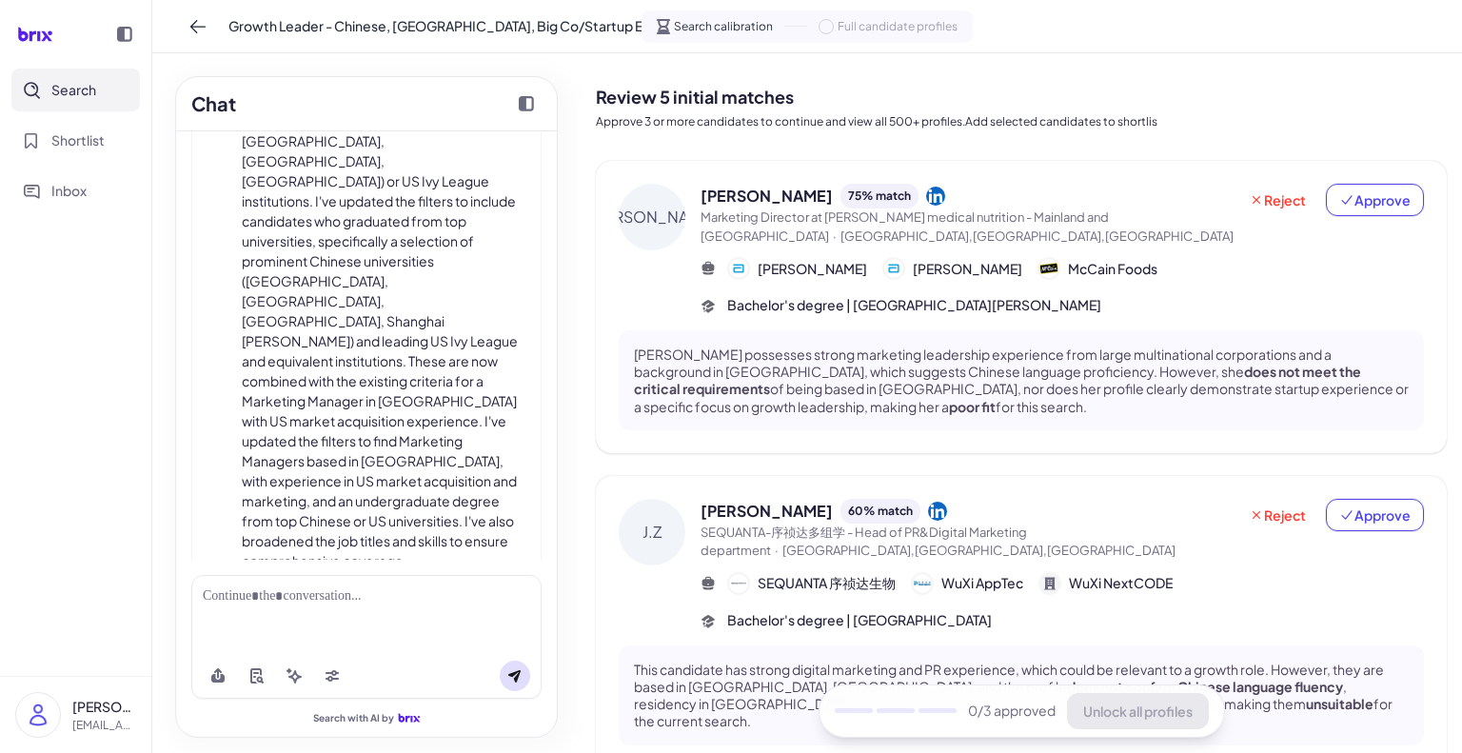
click at [347, 595] on div at bounding box center [367, 596] width 328 height 20
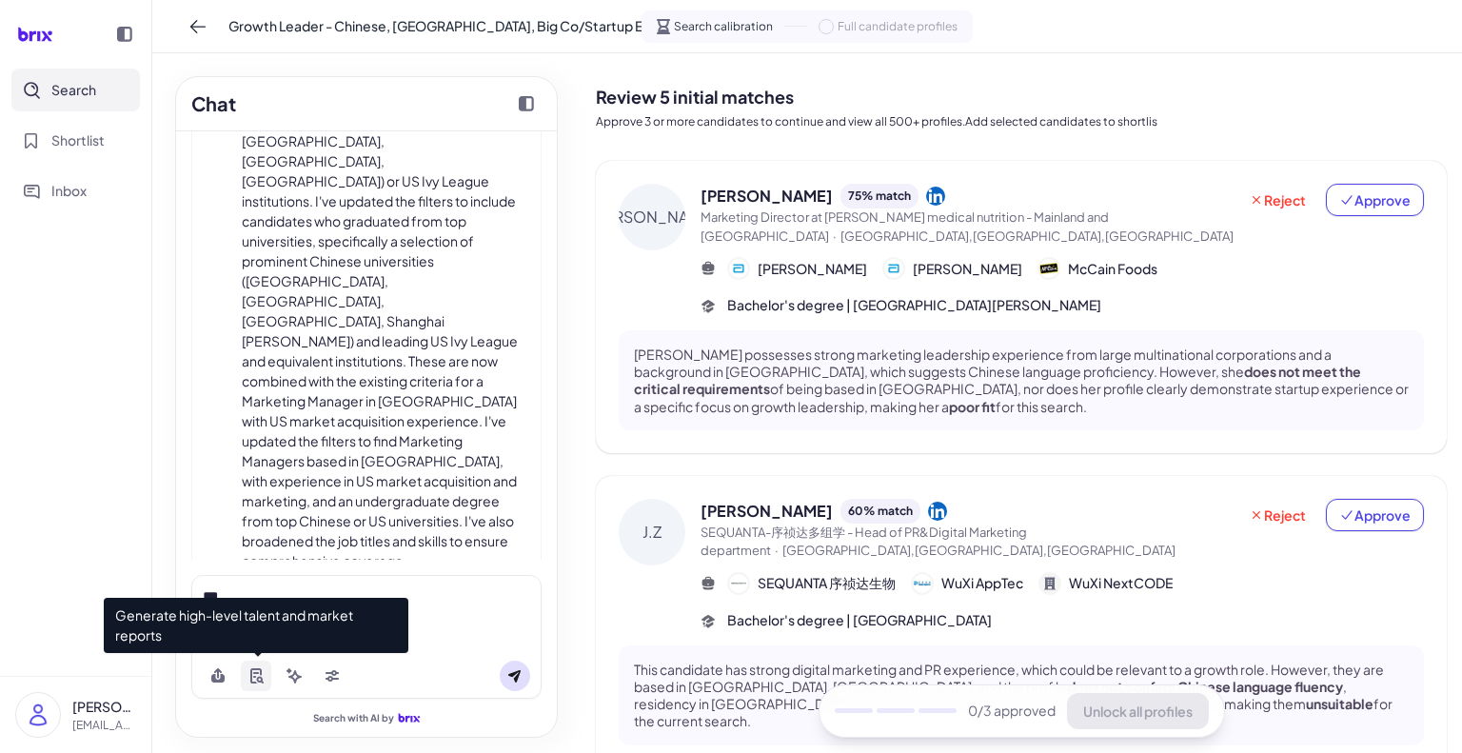
click at [259, 673] on icon at bounding box center [255, 675] width 15 height 15
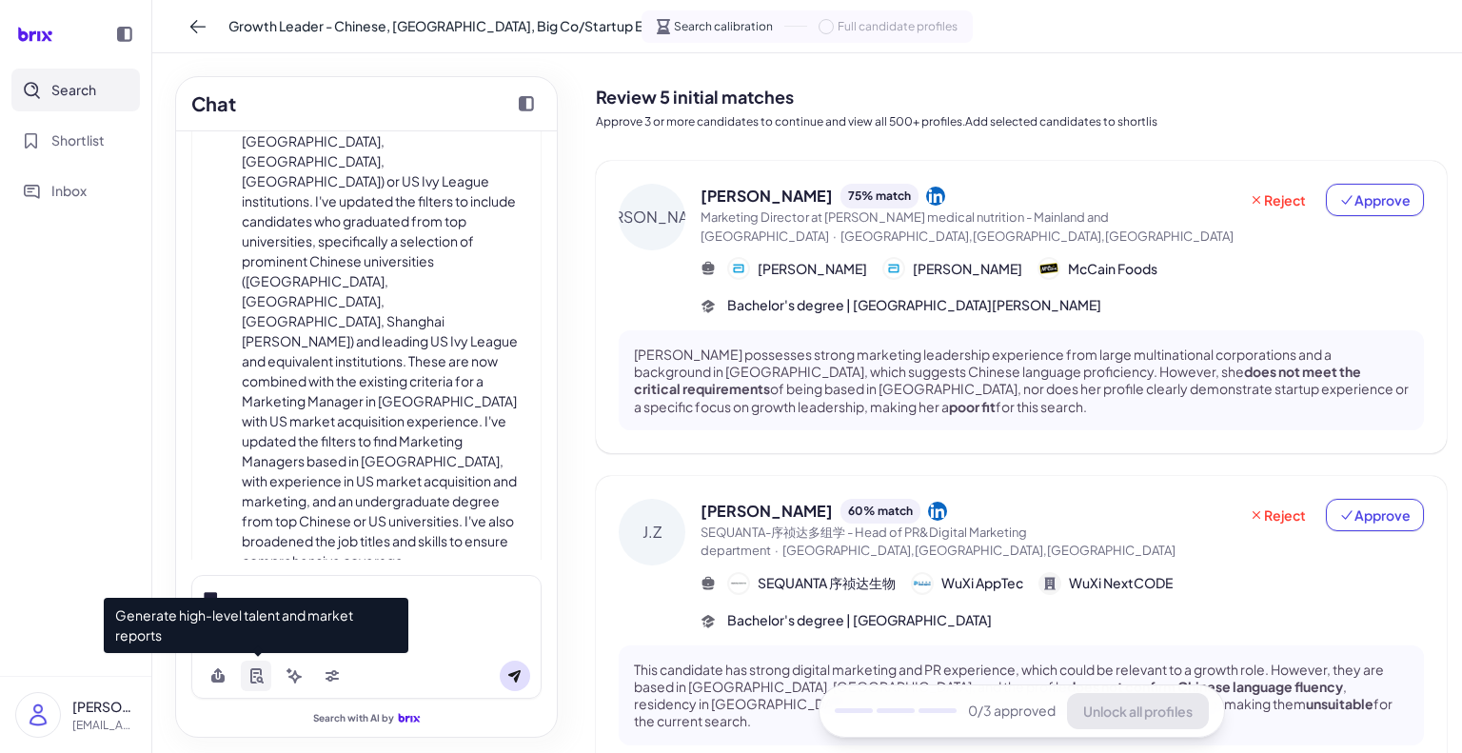
click at [259, 673] on icon at bounding box center [255, 675] width 15 height 15
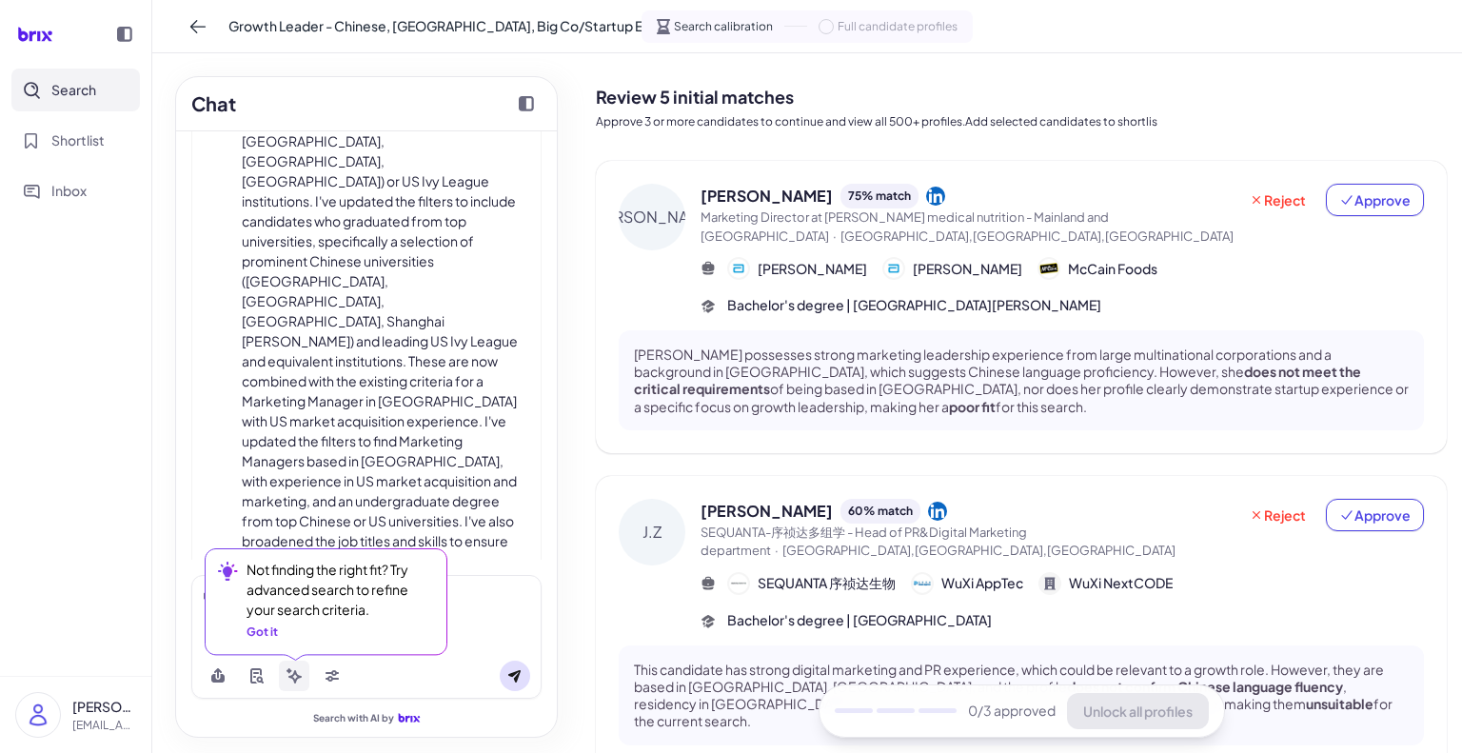
click at [292, 675] on icon at bounding box center [294, 676] width 13 height 13
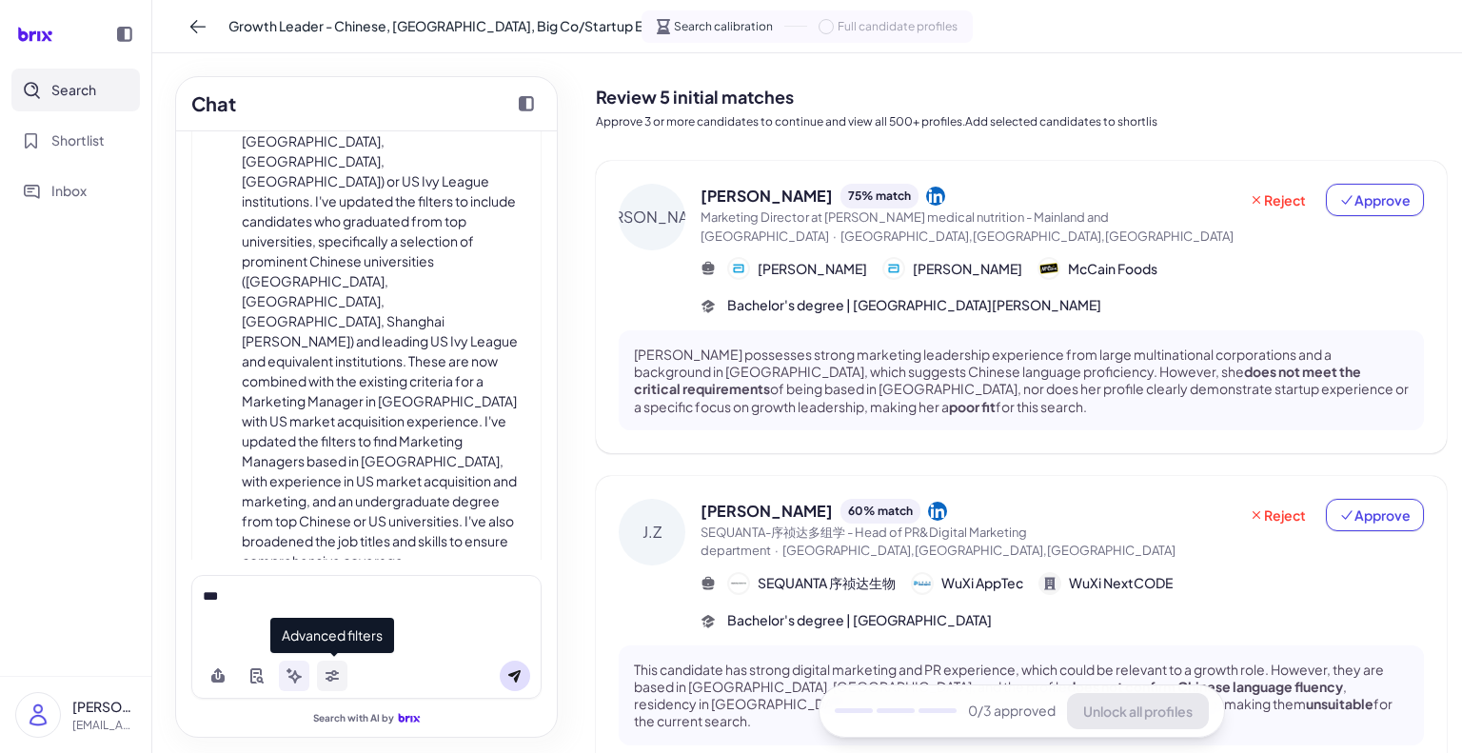
click at [337, 672] on icon at bounding box center [332, 673] width 13 height 6
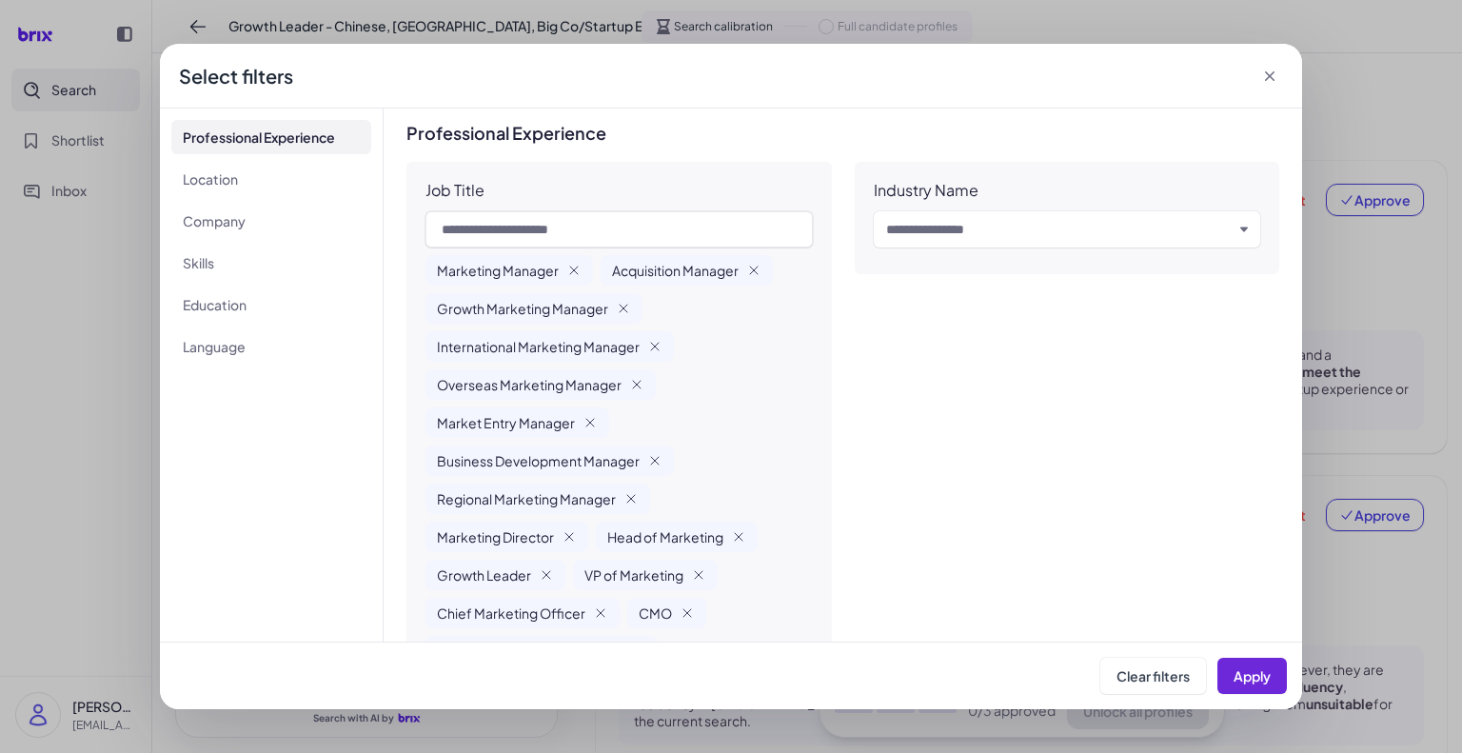
click at [1257, 70] on div "Select filters" at bounding box center [731, 76] width 1142 height 65
click at [1279, 78] on icon at bounding box center [1270, 76] width 19 height 19
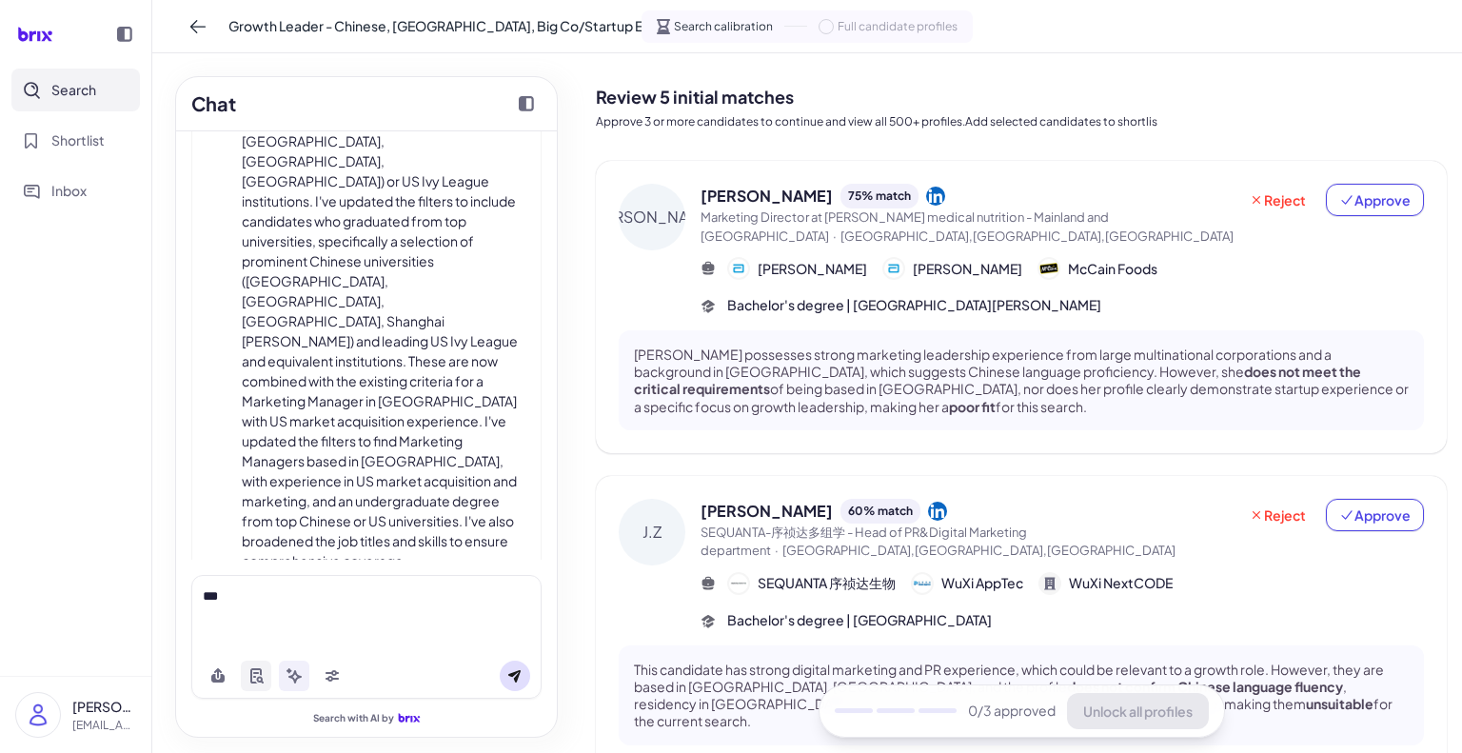
click at [253, 665] on button at bounding box center [256, 676] width 30 height 30
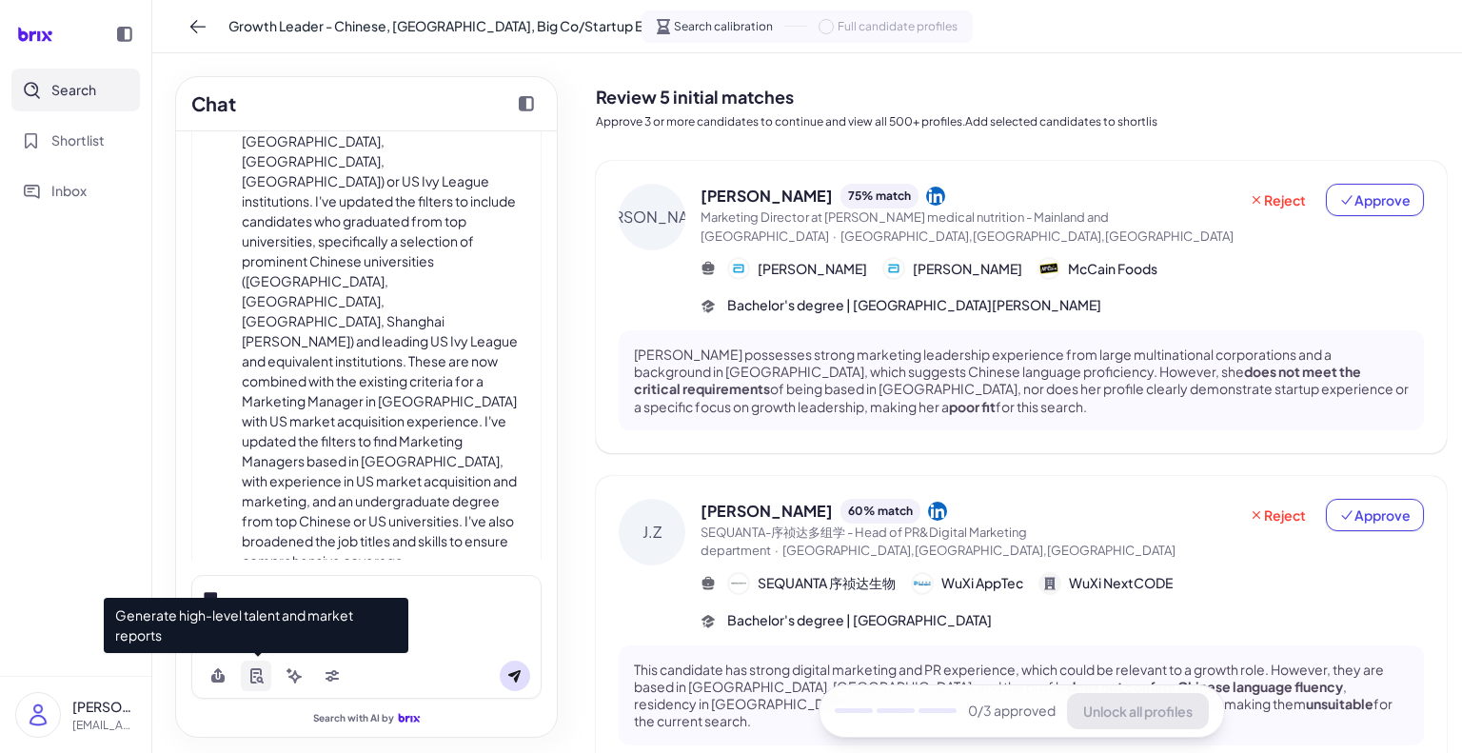
click at [260, 665] on button at bounding box center [256, 676] width 30 height 30
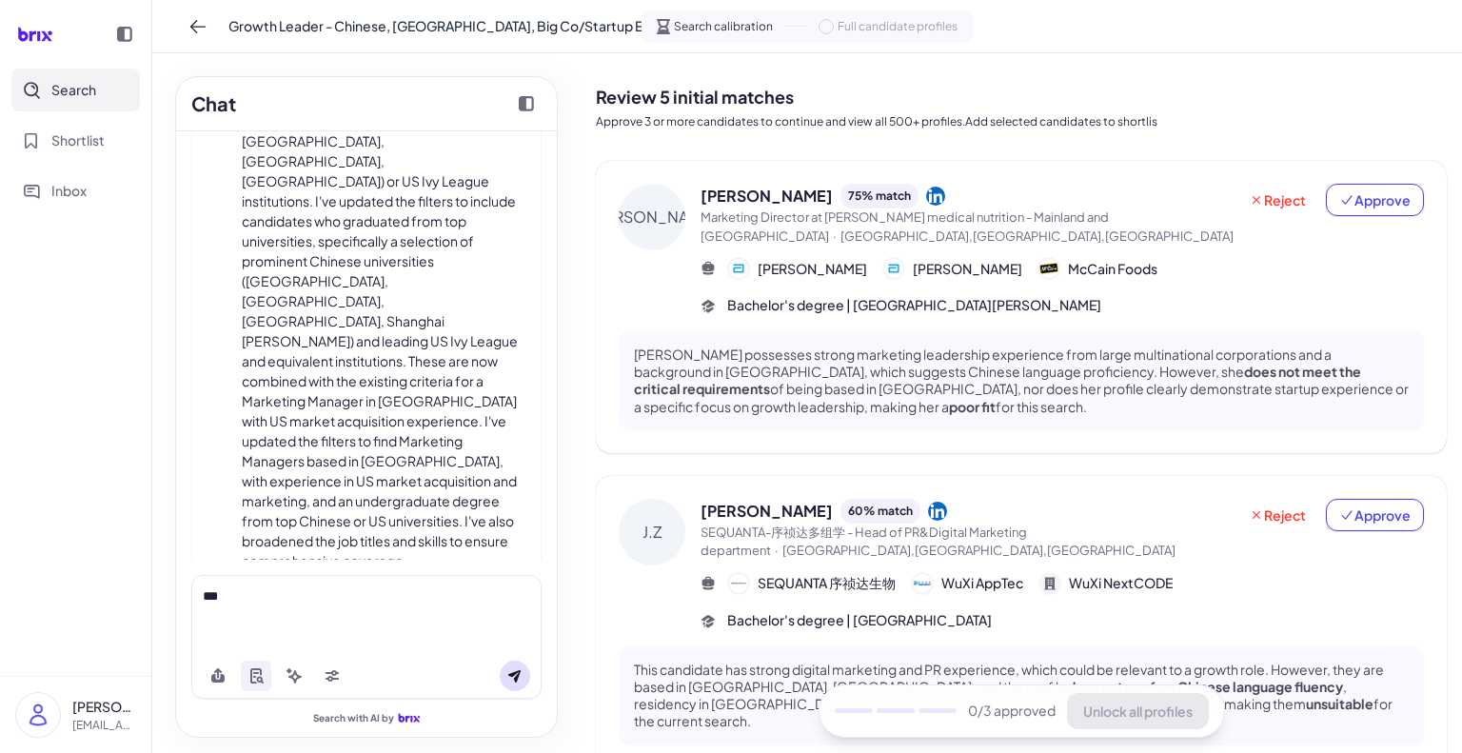
drag, startPoint x: 515, startPoint y: 597, endPoint x: 548, endPoint y: 626, distance: 43.9
click at [510, 668] on icon at bounding box center [514, 675] width 15 height 15
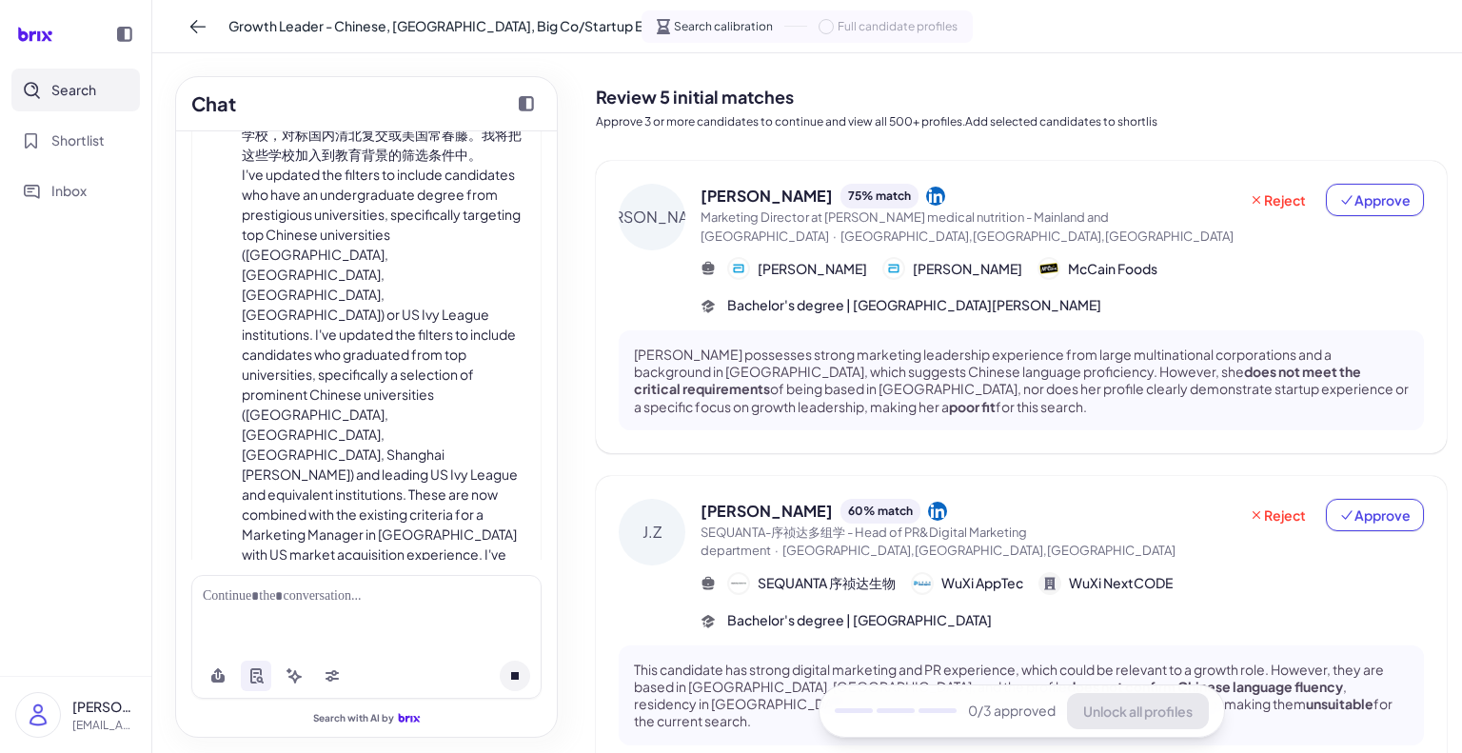
scroll to position [2062, 0]
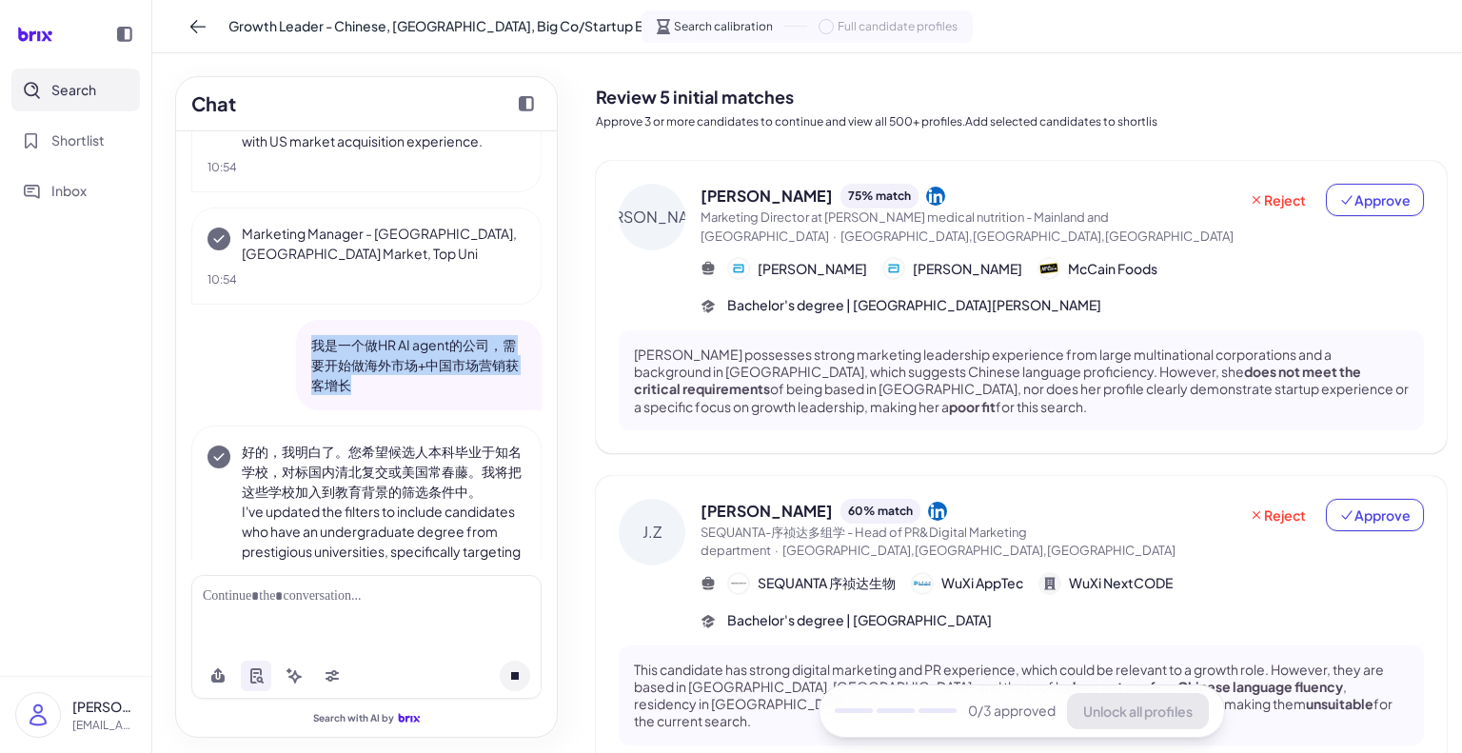
drag, startPoint x: 308, startPoint y: 255, endPoint x: 367, endPoint y: 318, distance: 86.9
type textarea "**********"
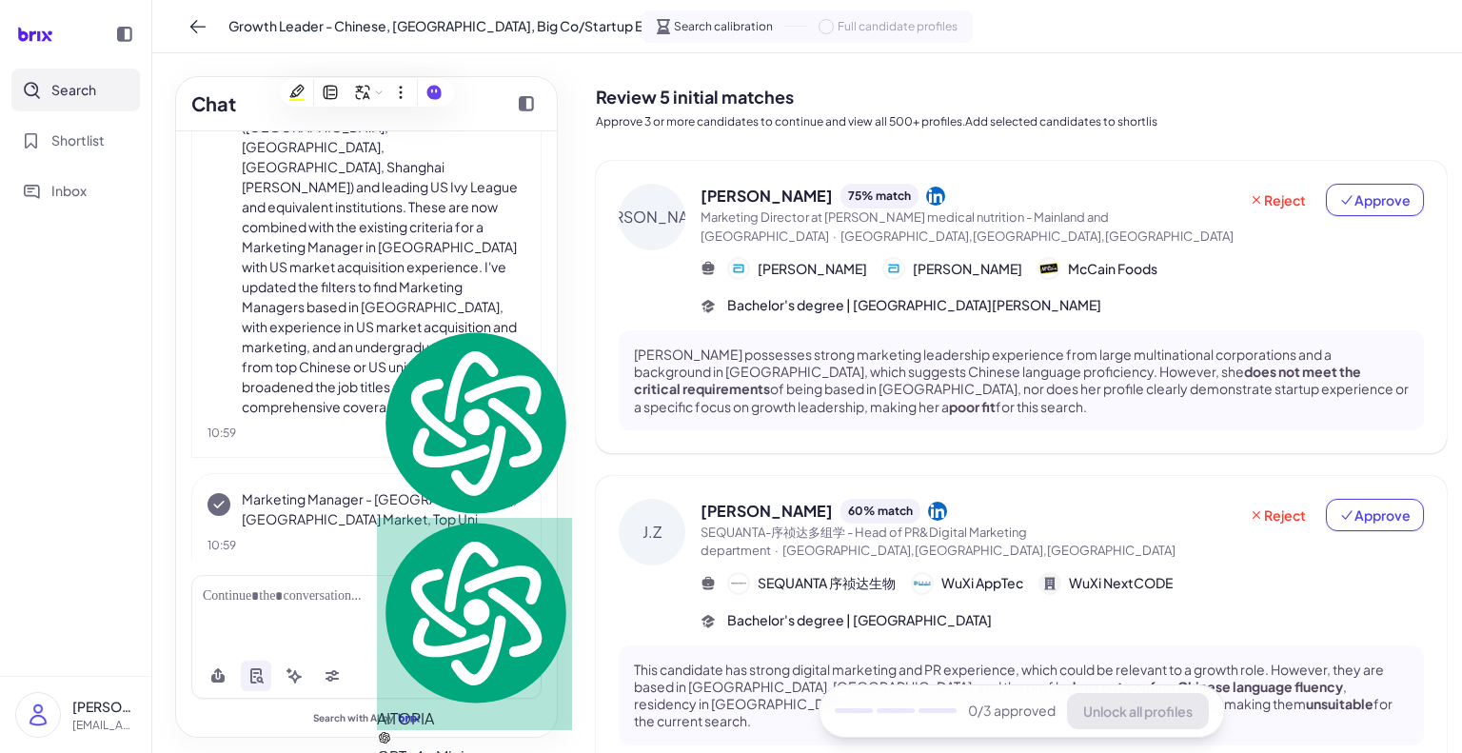
copy div "我是一个做HR AI agent的公司，需要开始做海外市场+中国市场营销获客增长 好的，我明白了。您"
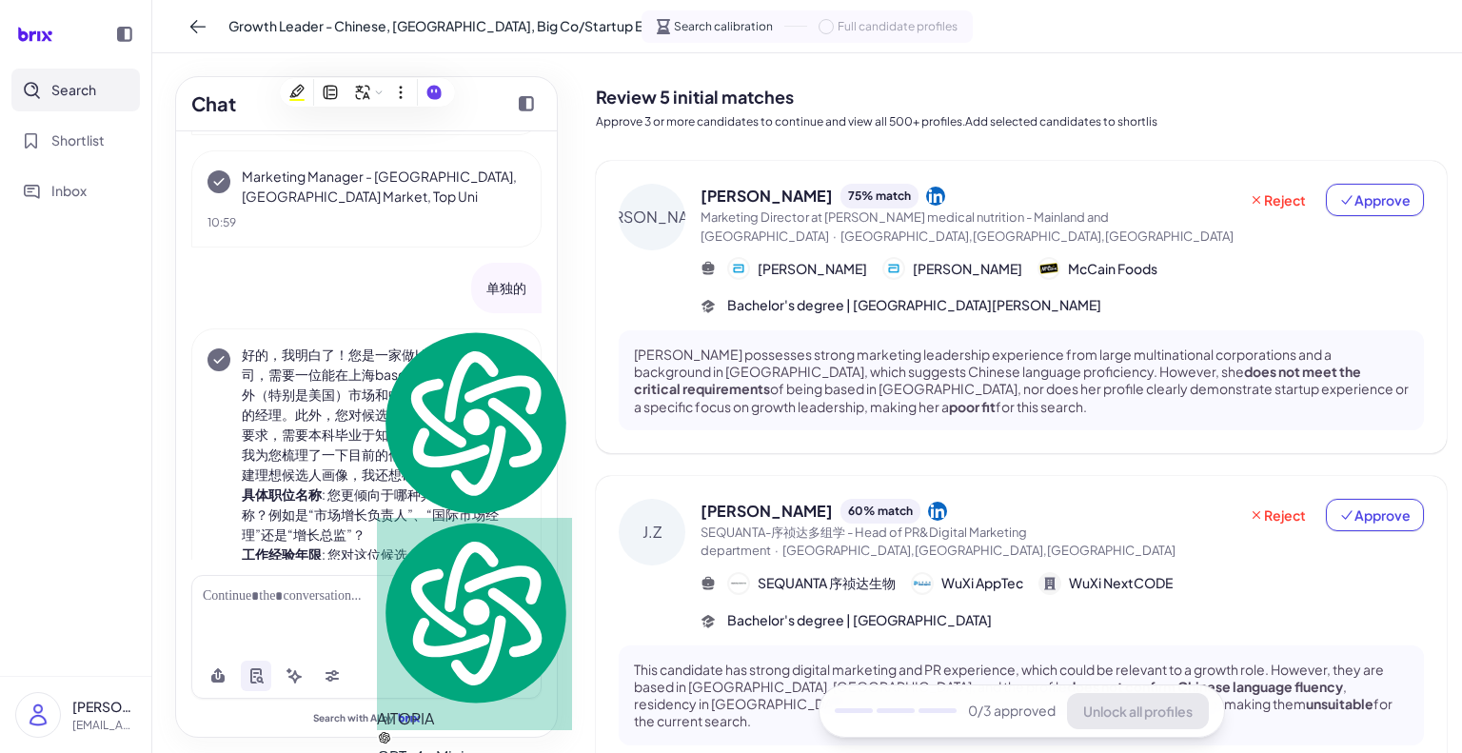
scroll to position [3010, 0]
click at [312, 544] on li "工作经验年限 : 您对这位候选人期望的总工作经验年限大概是多少？例如：5-8年，8-10年，或10年以上？" at bounding box center [384, 574] width 284 height 60
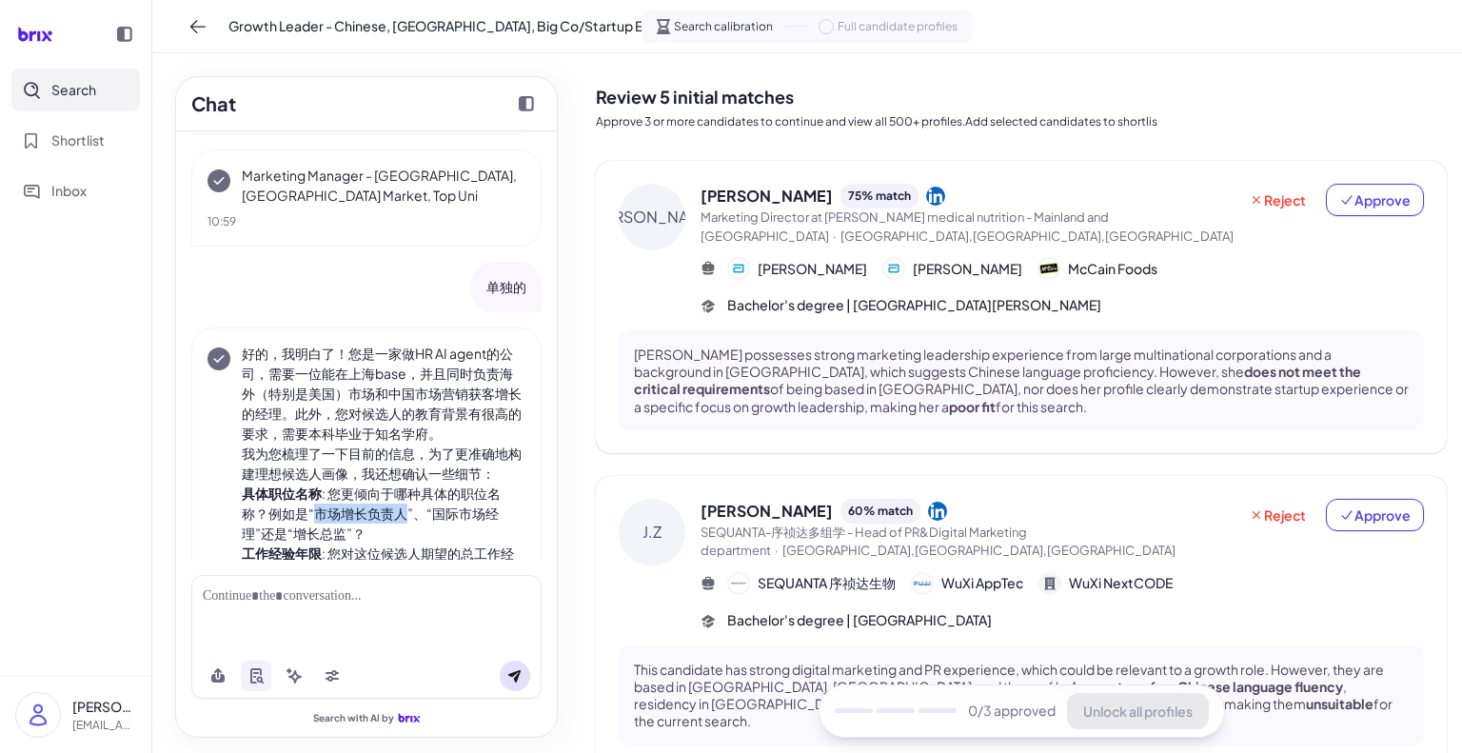
drag, startPoint x: 317, startPoint y: 337, endPoint x: 401, endPoint y: 332, distance: 83.9
click at [401, 484] on li "具体职位名称 : 您更倾向于哪种具体的职位名称？例如是“市场增长负责人”、“国际市场经理”还是“增长总监”？" at bounding box center [384, 514] width 284 height 60
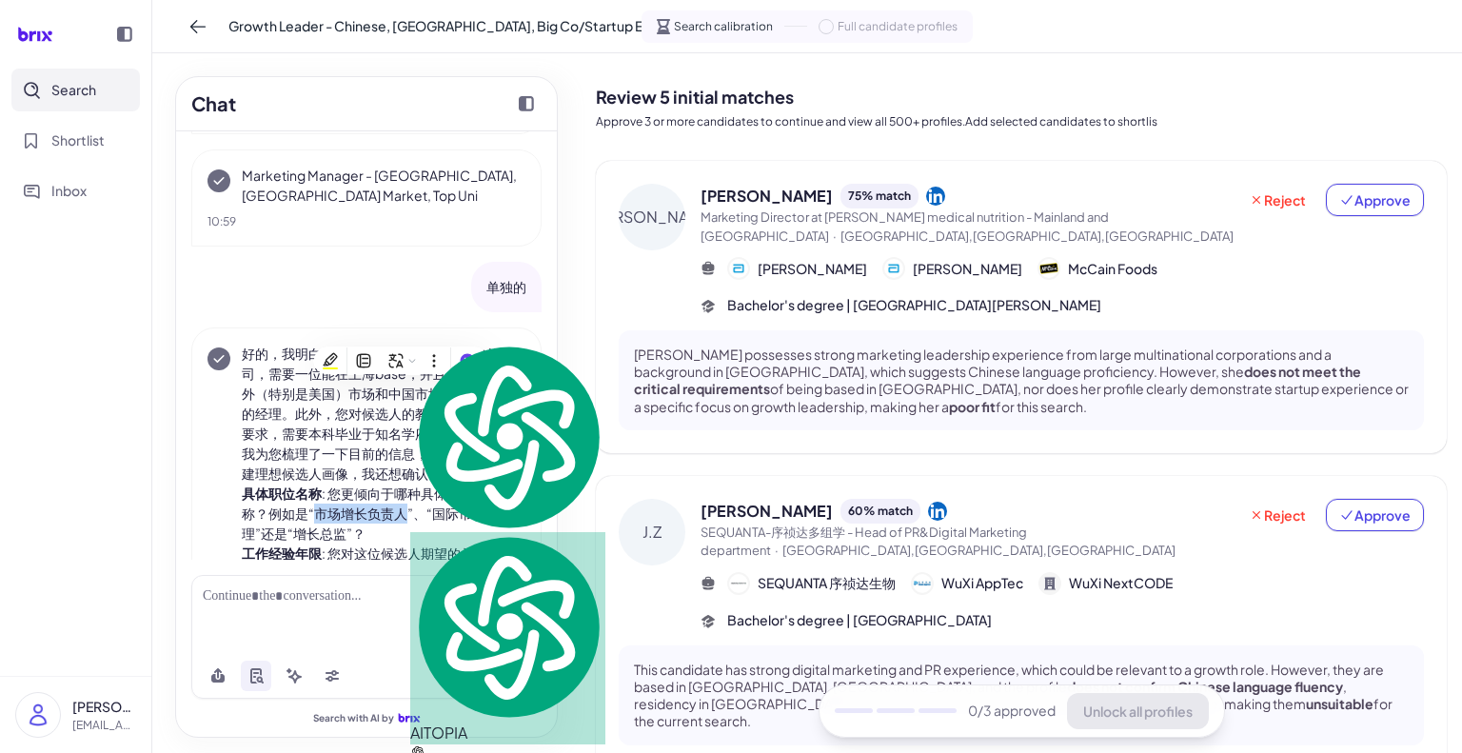
copy li "市场增长负责人"
click at [252, 604] on div at bounding box center [367, 596] width 328 height 20
click at [256, 599] on div at bounding box center [367, 596] width 328 height 20
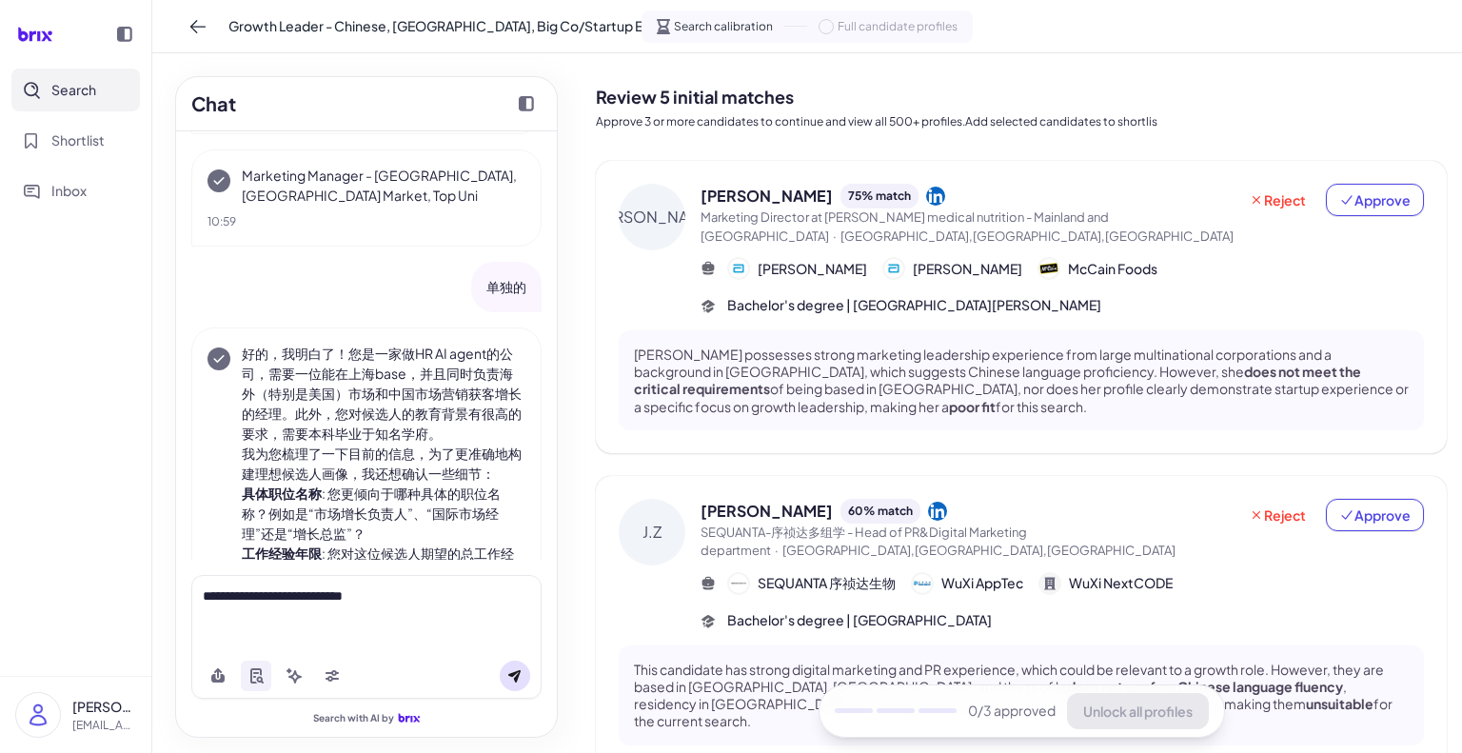
click at [506, 672] on button at bounding box center [515, 676] width 30 height 30
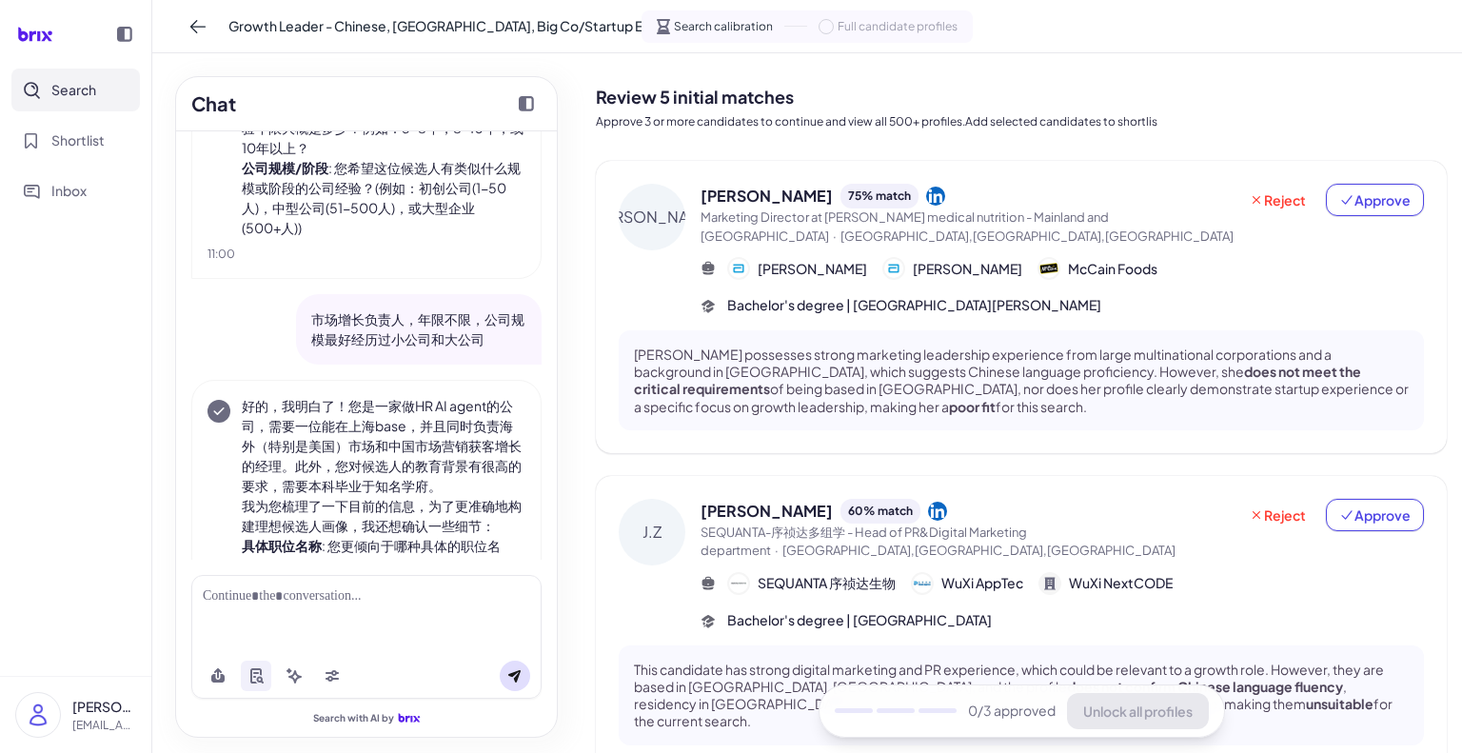
scroll to position [3508, 0]
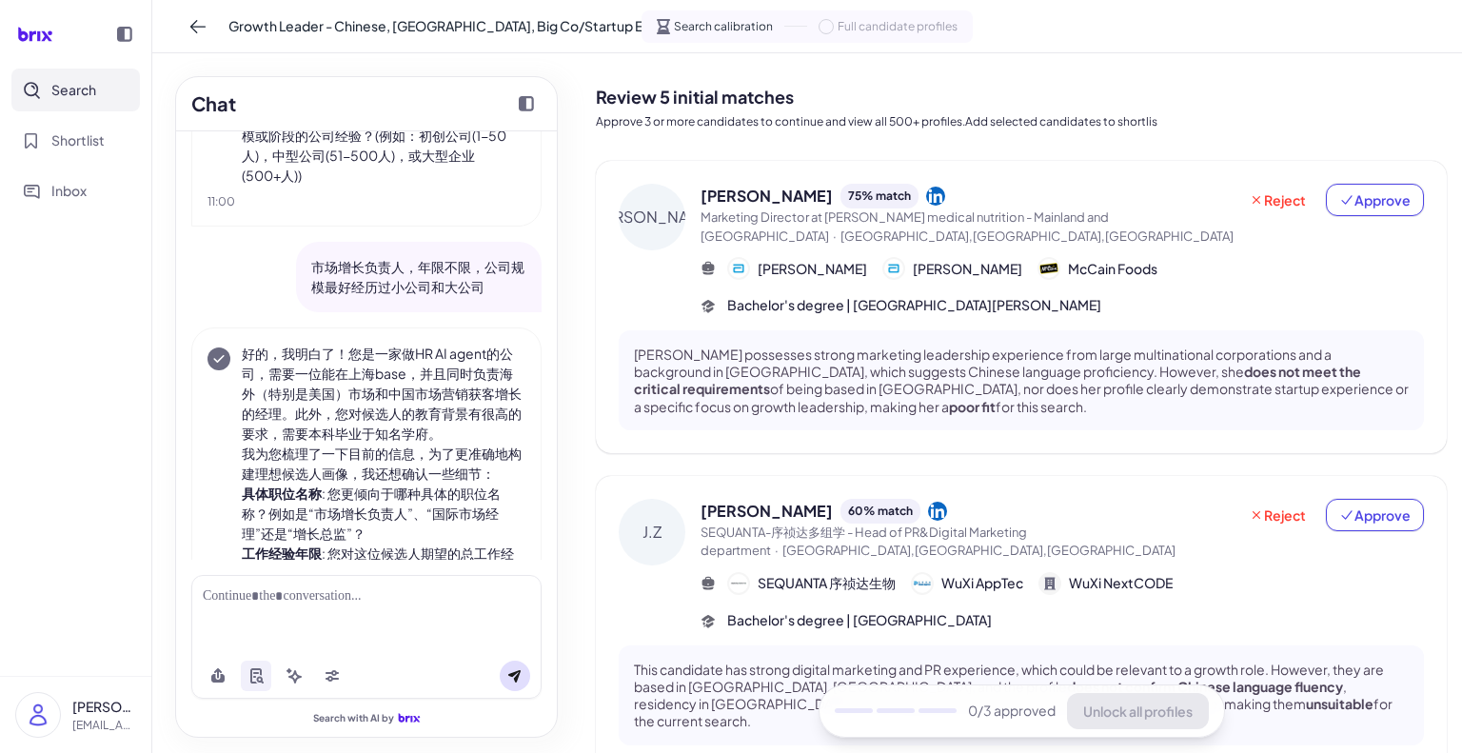
click at [318, 595] on div at bounding box center [367, 596] width 328 height 20
click at [503, 668] on button at bounding box center [515, 676] width 30 height 30
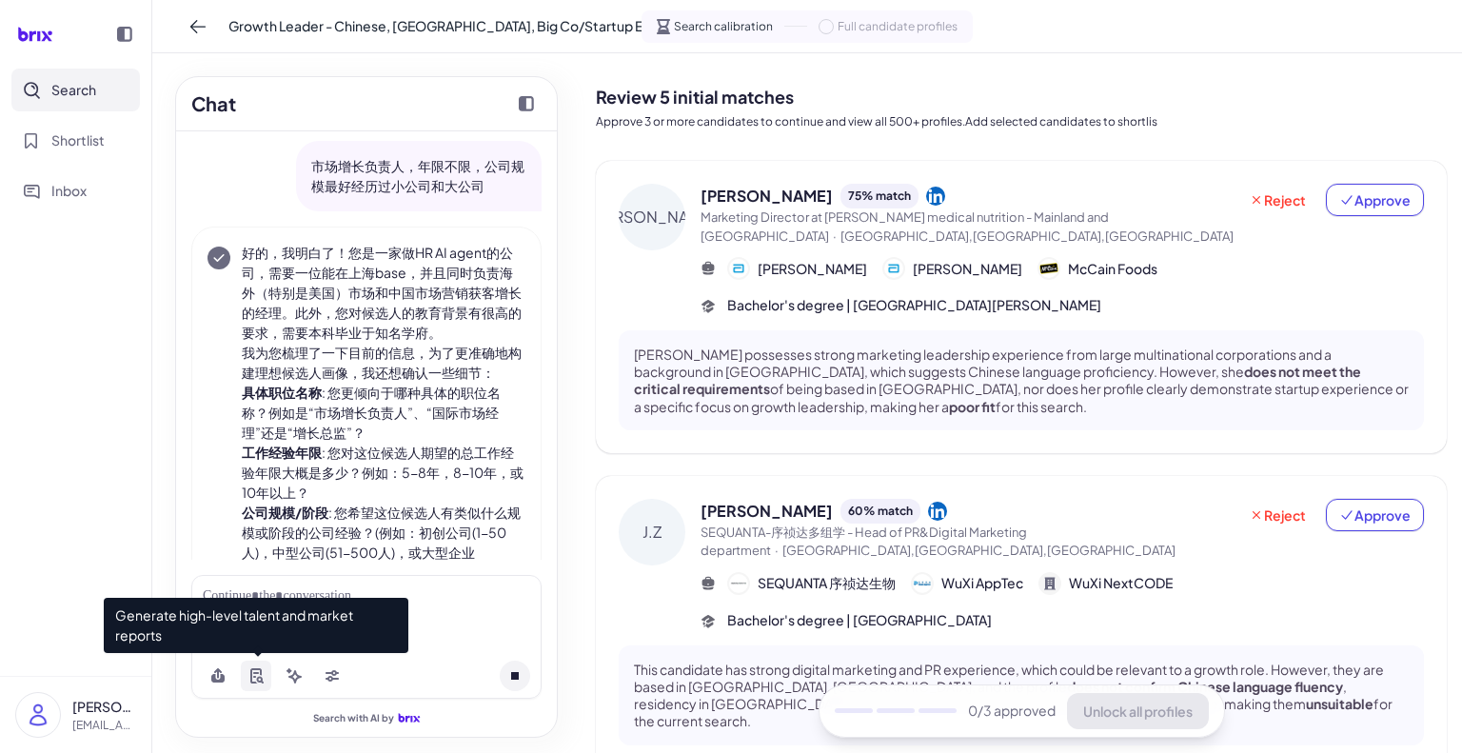
click at [255, 675] on icon at bounding box center [255, 675] width 15 height 15
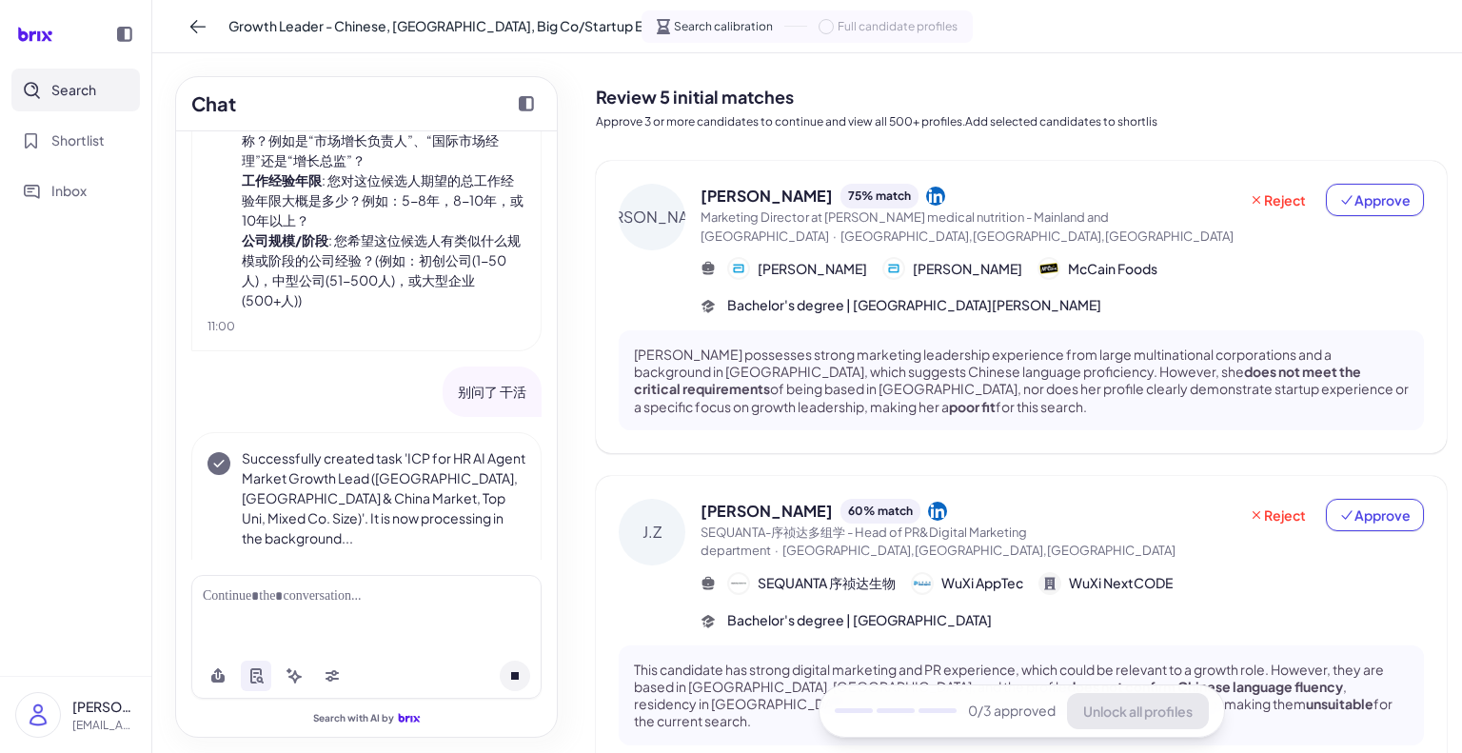
scroll to position [3883, 0]
